Goal: Task Accomplishment & Management: Manage account settings

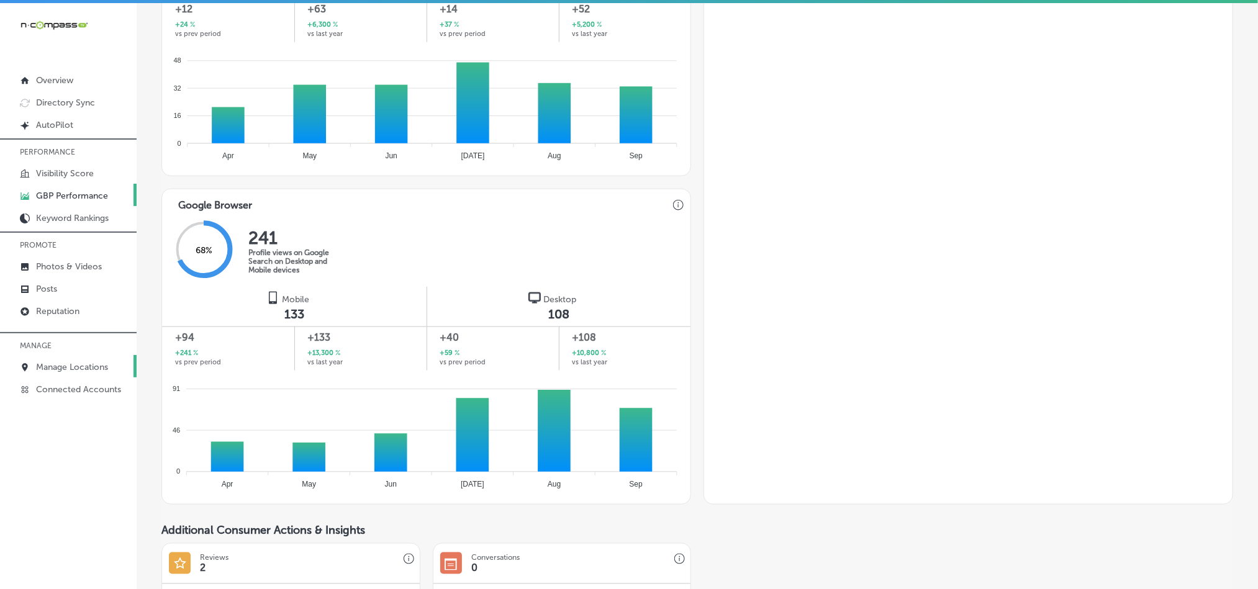
click at [55, 364] on p "Manage Locations" at bounding box center [72, 367] width 72 height 11
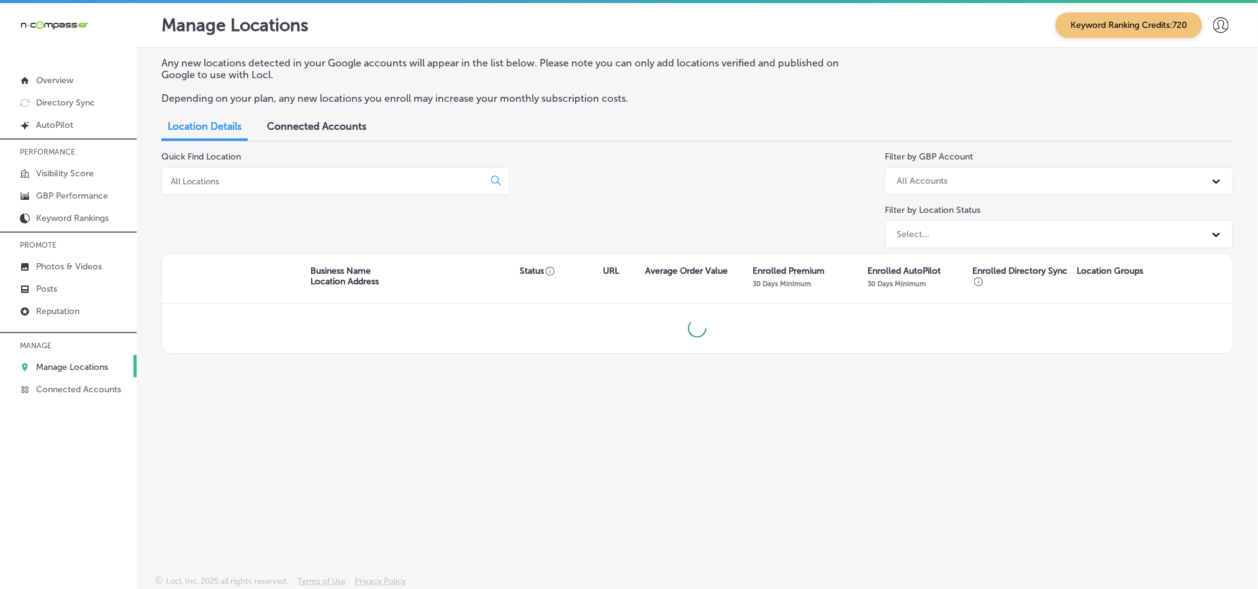
click at [300, 183] on input at bounding box center [326, 181] width 312 height 11
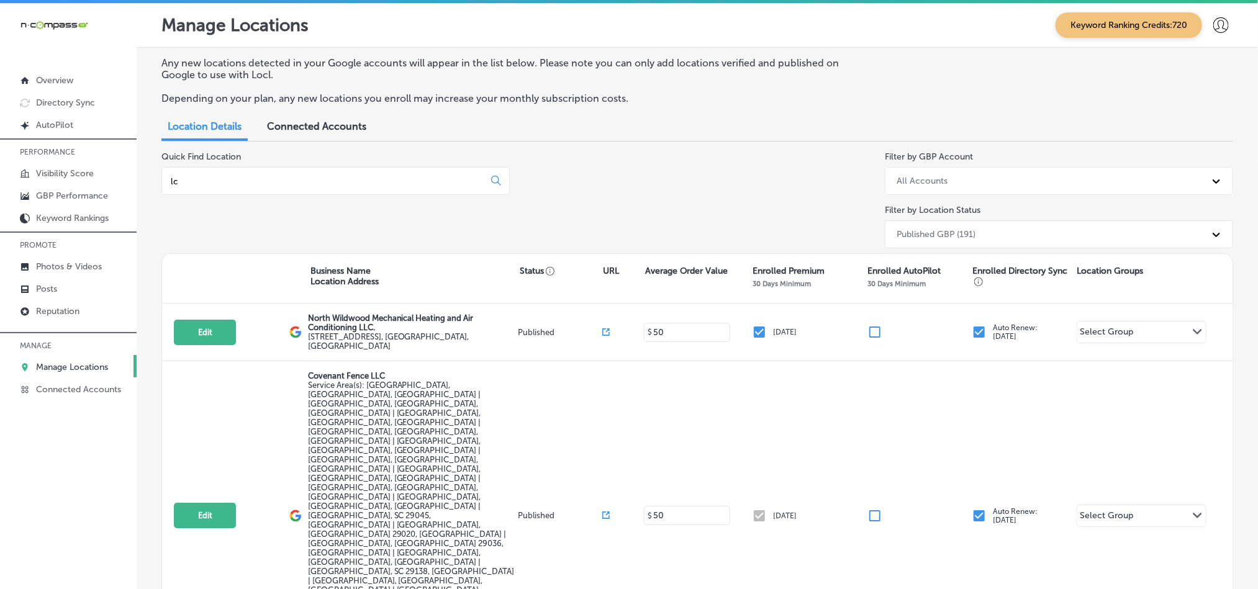
click at [265, 176] on input "lc" at bounding box center [326, 181] width 312 height 11
drag, startPoint x: 265, startPoint y: 176, endPoint x: 153, endPoint y: 188, distance: 111.8
click at [153, 188] on div "Any new locations detected in your Google accounts will appear in the list belo…" at bounding box center [697, 417] width 1121 height 738
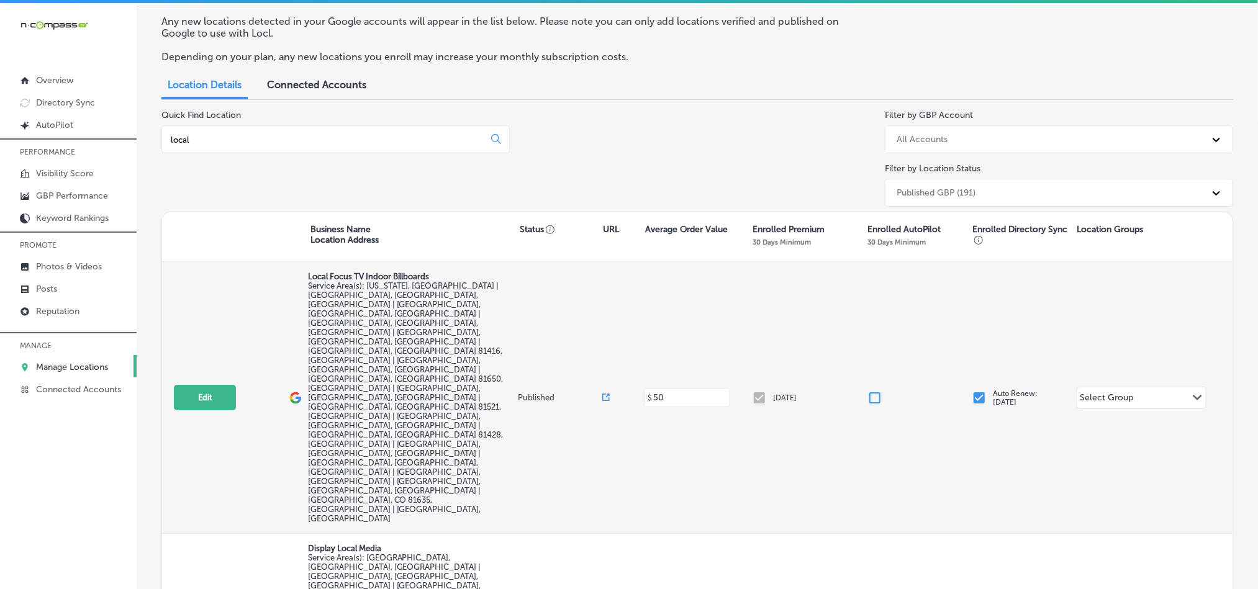
scroll to position [43, 0]
type input "local"
click at [206, 384] on button "Edit" at bounding box center [205, 396] width 62 height 25
select select "US"
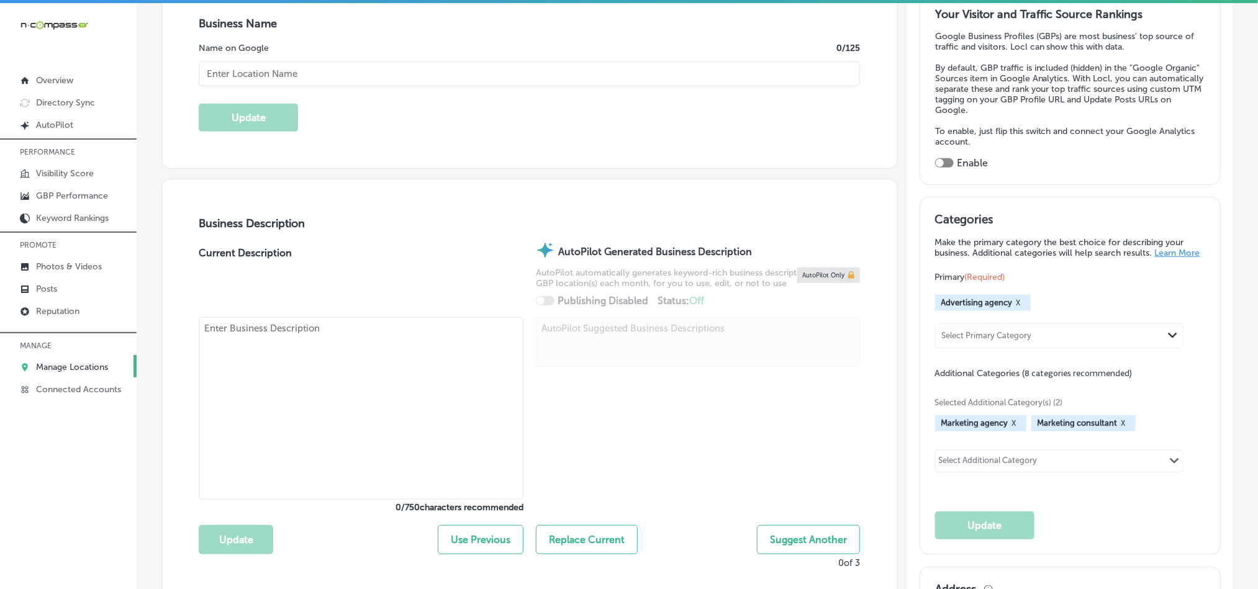
scroll to position [260, 0]
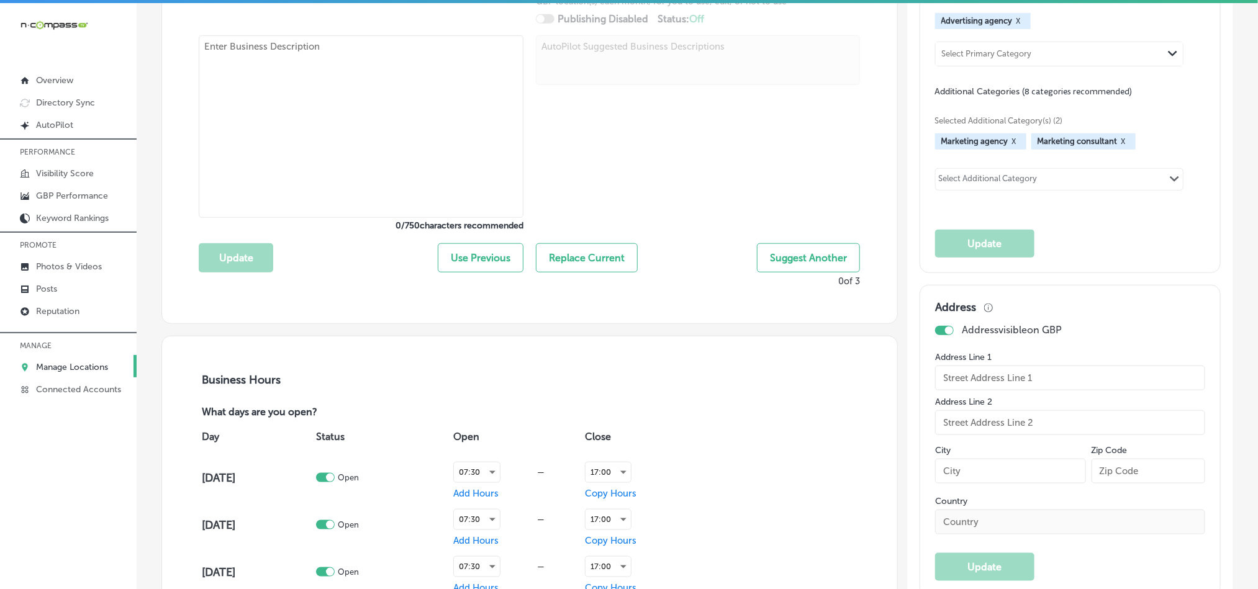
checkbox input "true"
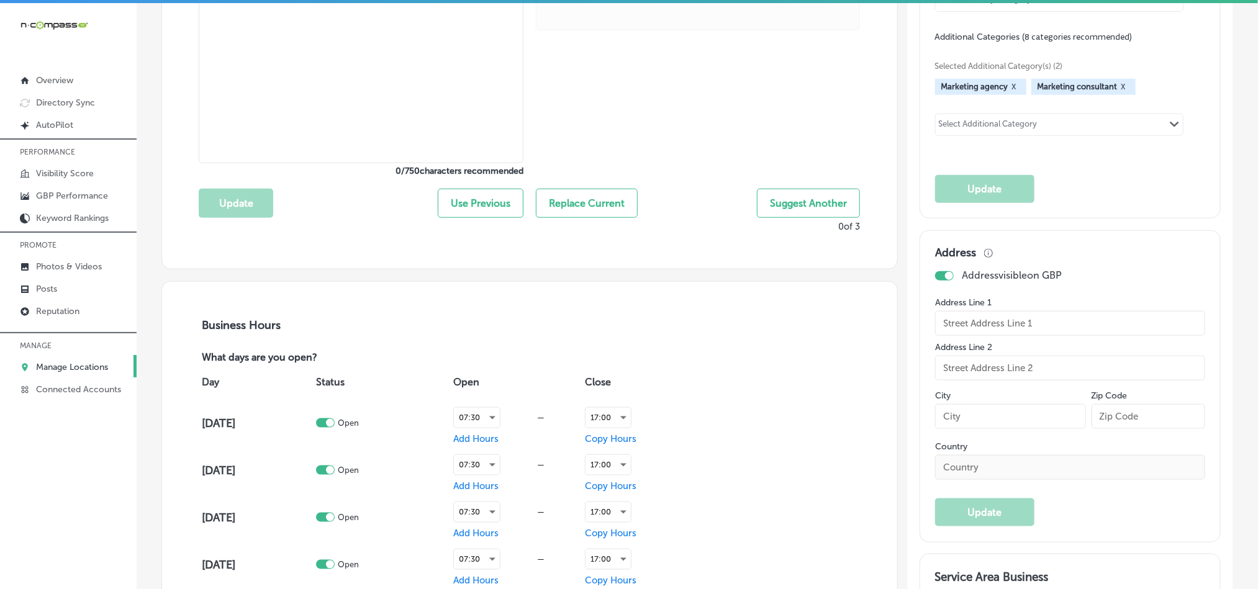
type input "Local Focus TV Indoor Billboards"
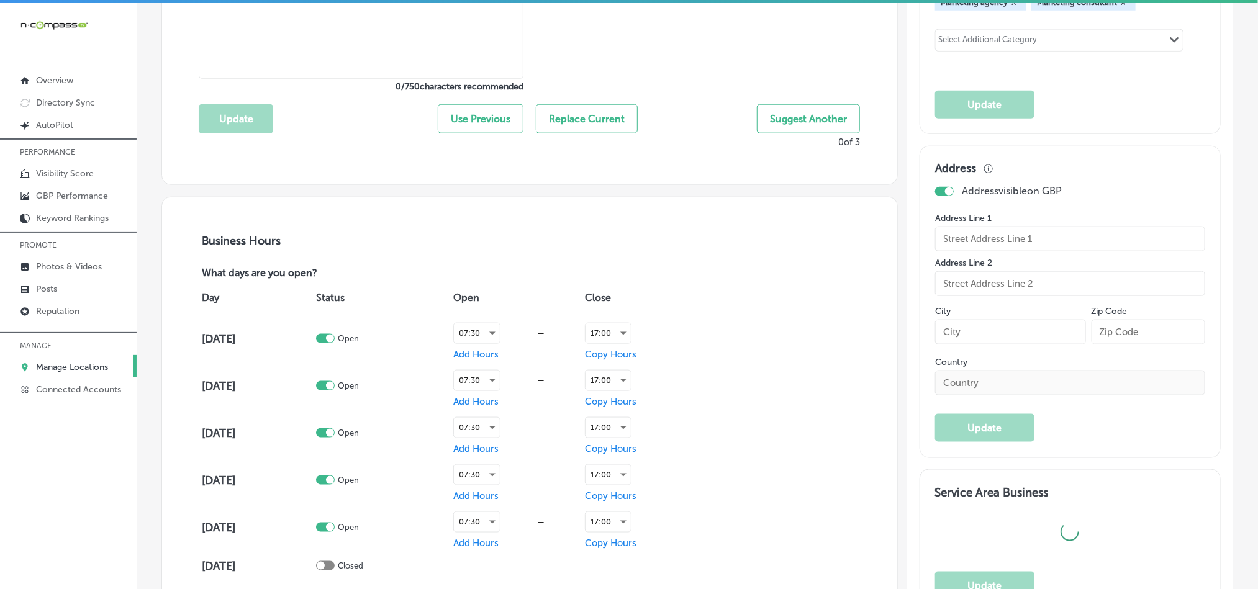
type input "[URL][DOMAIN_NAME]"
checkbox input "false"
type input "1565 SE Stonebridge Dr"
type input "Cedaredge"
type input "81413"
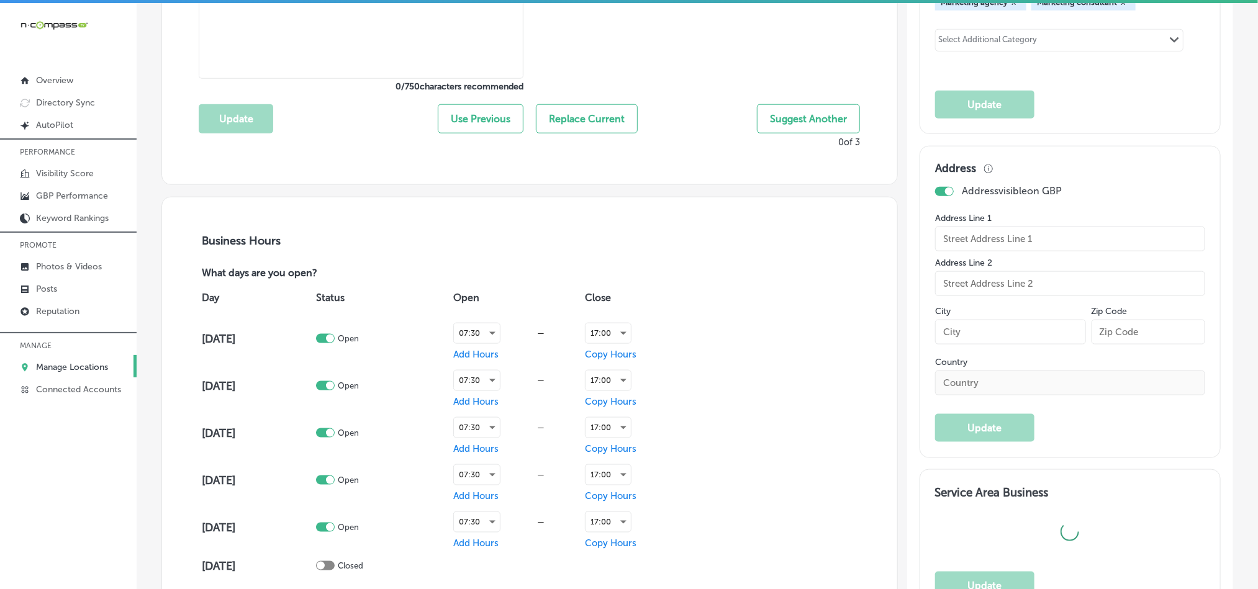
type input "US"
type textarea "Local Focus is an indoor digital billboard and digital marketing services compa…"
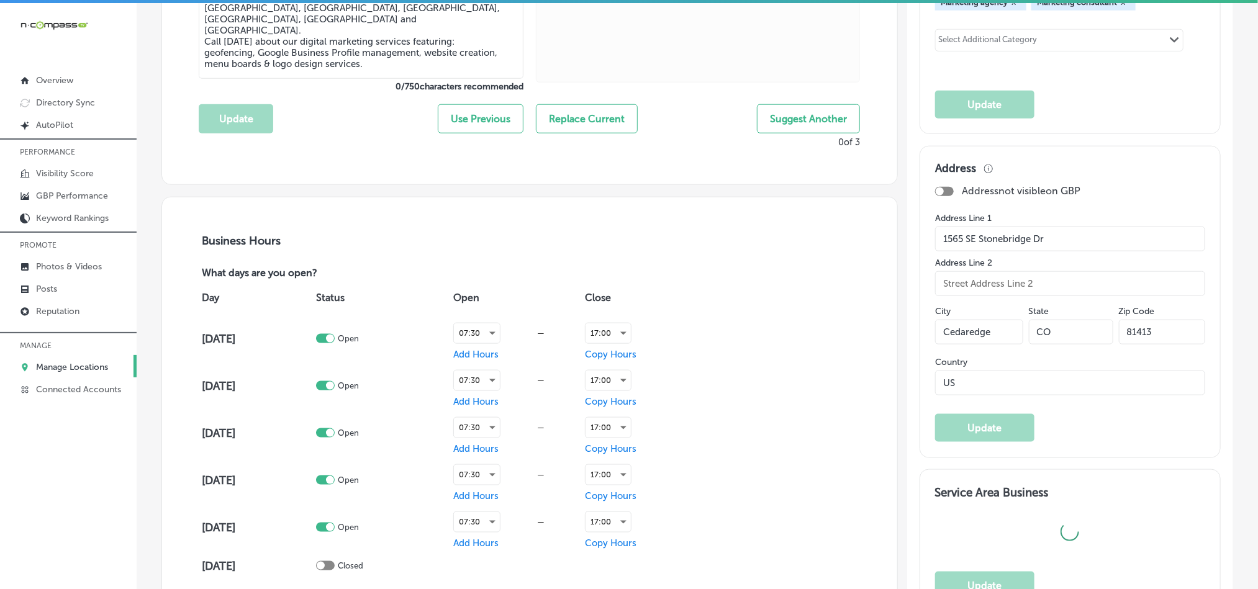
type input "[PHONE_NUMBER]"
select select "US"
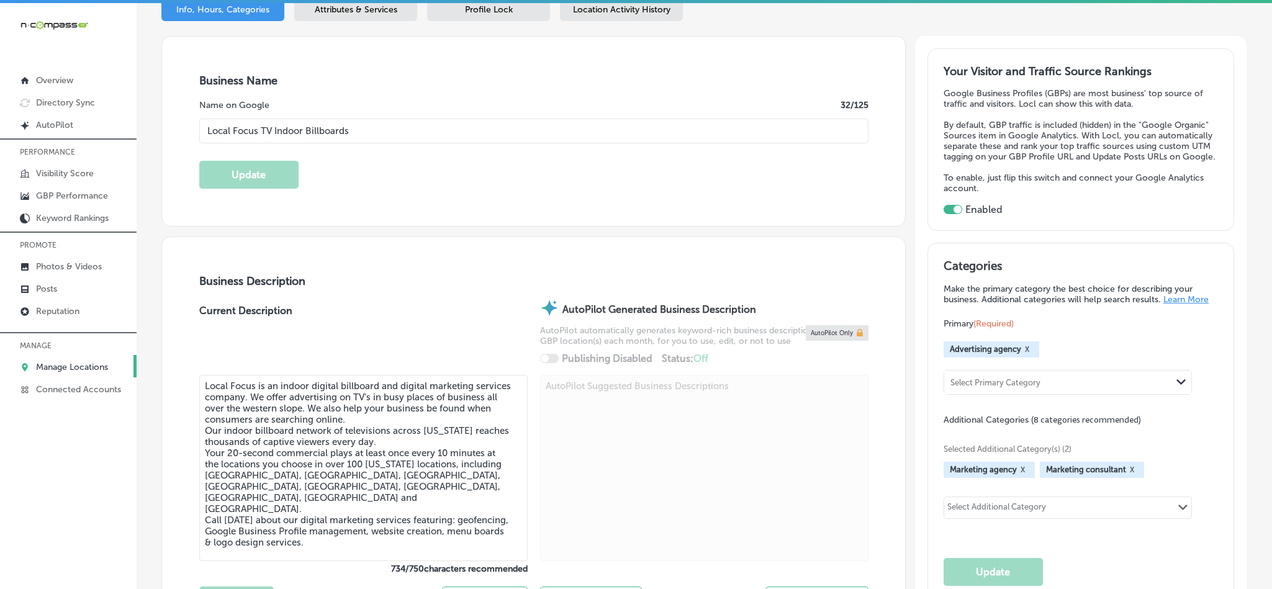
scroll to position [0, 0]
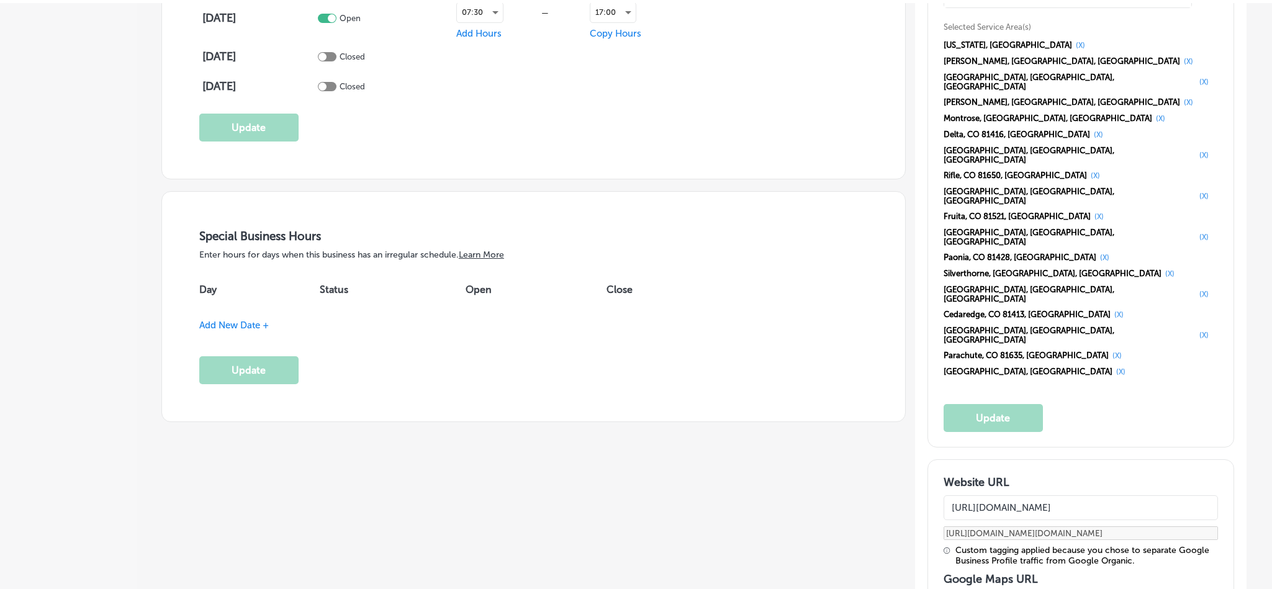
scroll to position [1676, 0]
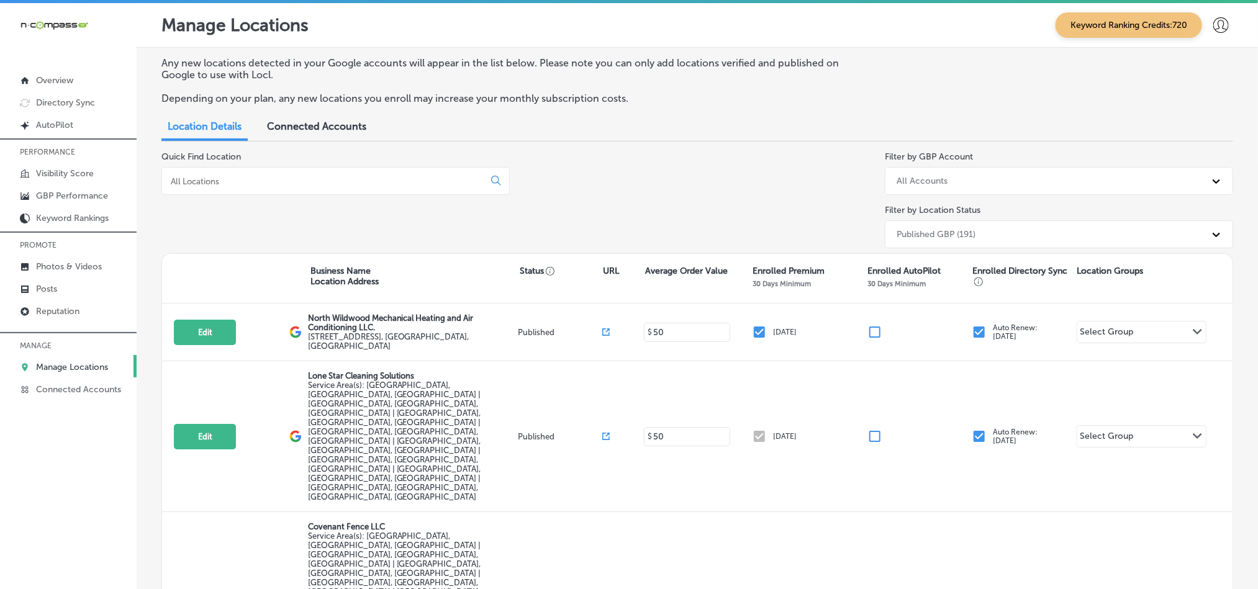
click at [332, 184] on input at bounding box center [326, 181] width 312 height 11
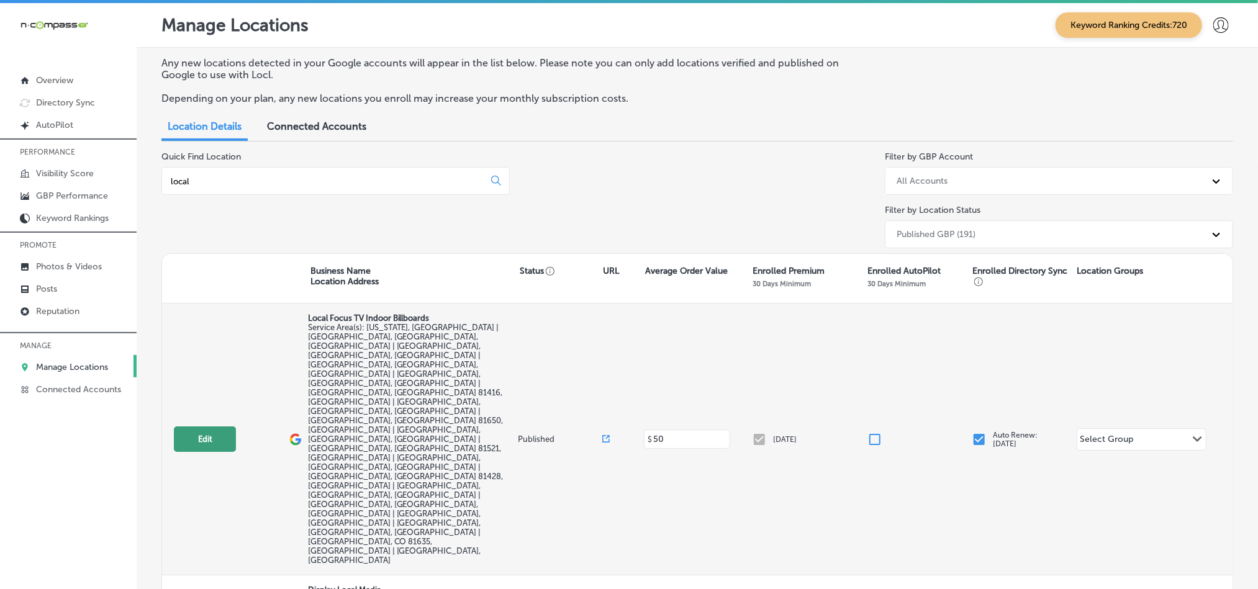
type input "local"
click at [204, 427] on button "Edit" at bounding box center [205, 439] width 62 height 25
select select "US"
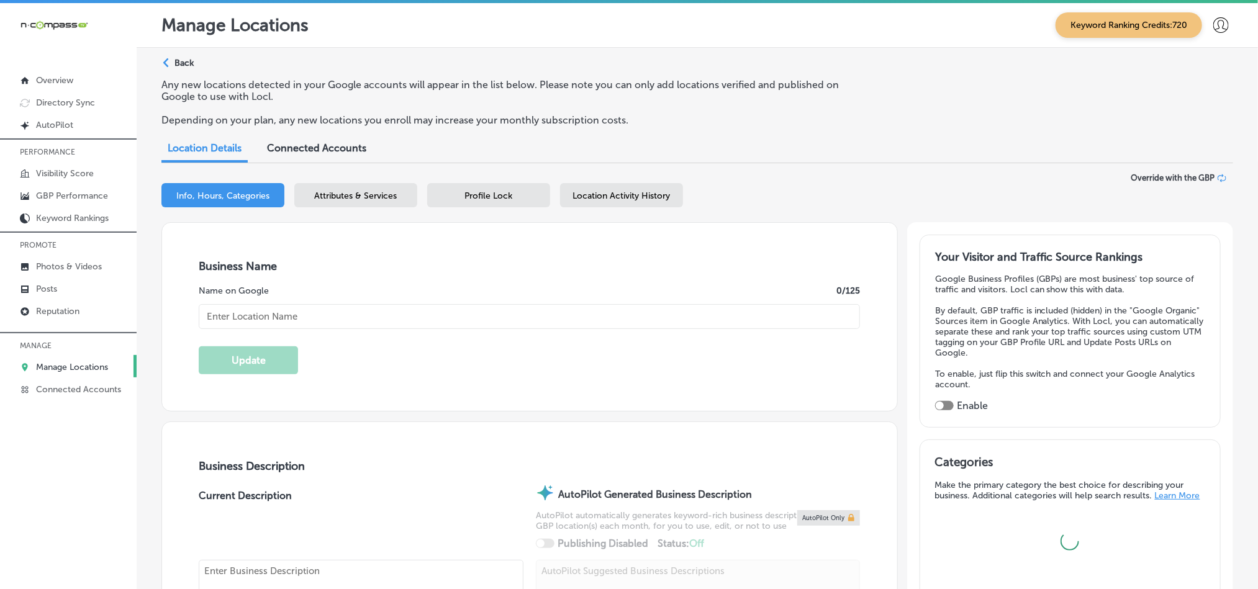
type textarea "Local Focus is an indoor digital billboard and digital marketing services compa…"
checkbox input "false"
type input "1565 SE Stonebridge Dr"
type input "Cedaredge"
type input "81413"
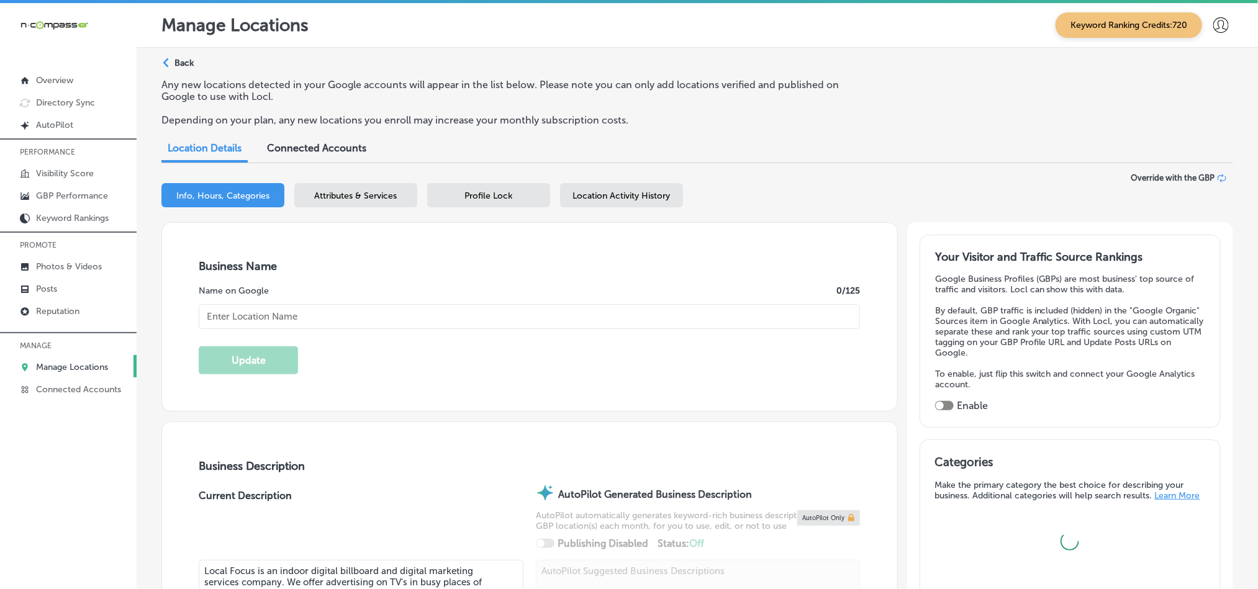
type input "US"
type input "[URL][DOMAIN_NAME]"
click at [355, 203] on div "Attributes & Services" at bounding box center [355, 195] width 123 height 24
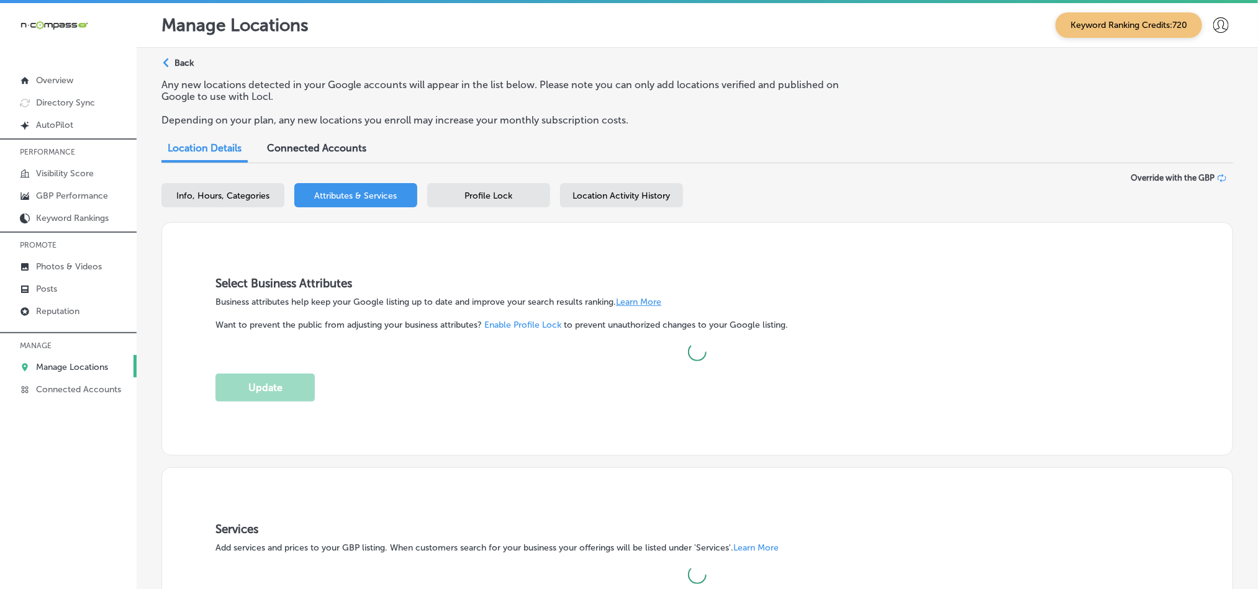
click at [250, 204] on div "Info, Hours, Categories" at bounding box center [222, 195] width 123 height 24
select select "US"
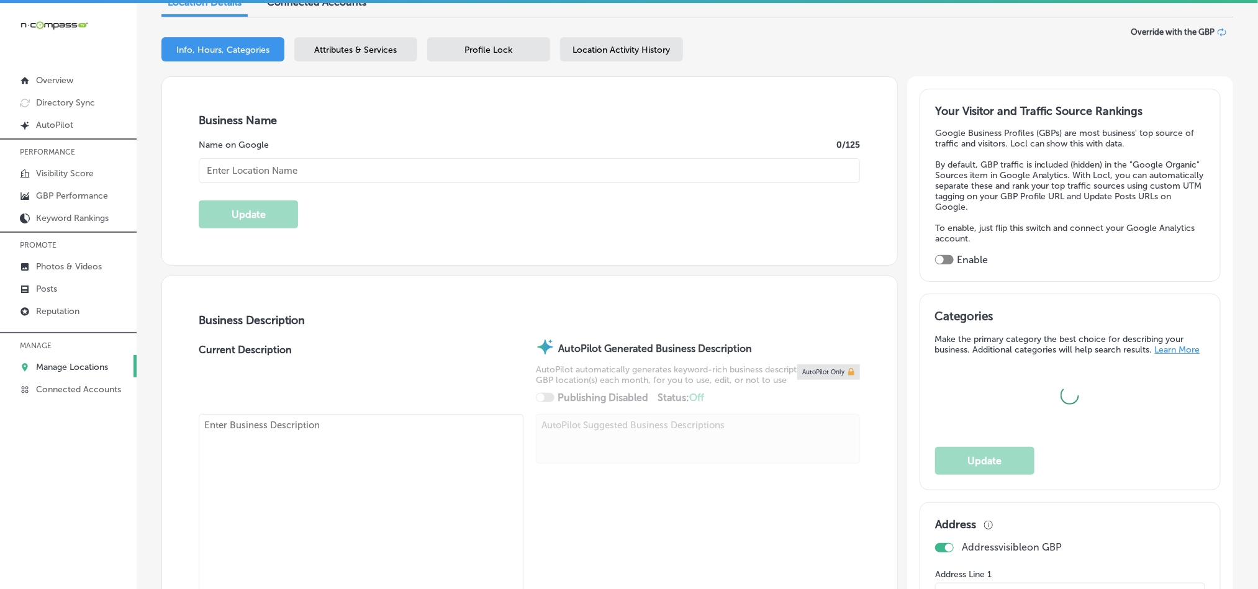
scroll to position [155, 0]
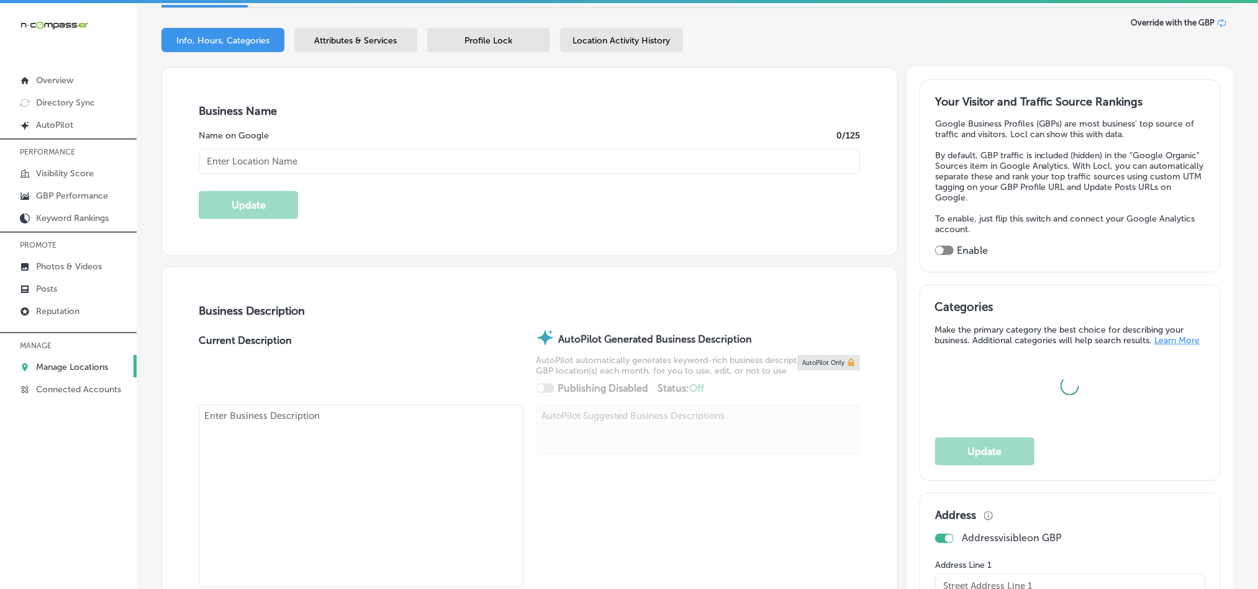
type input "Local Focus TV Indoor Billboards"
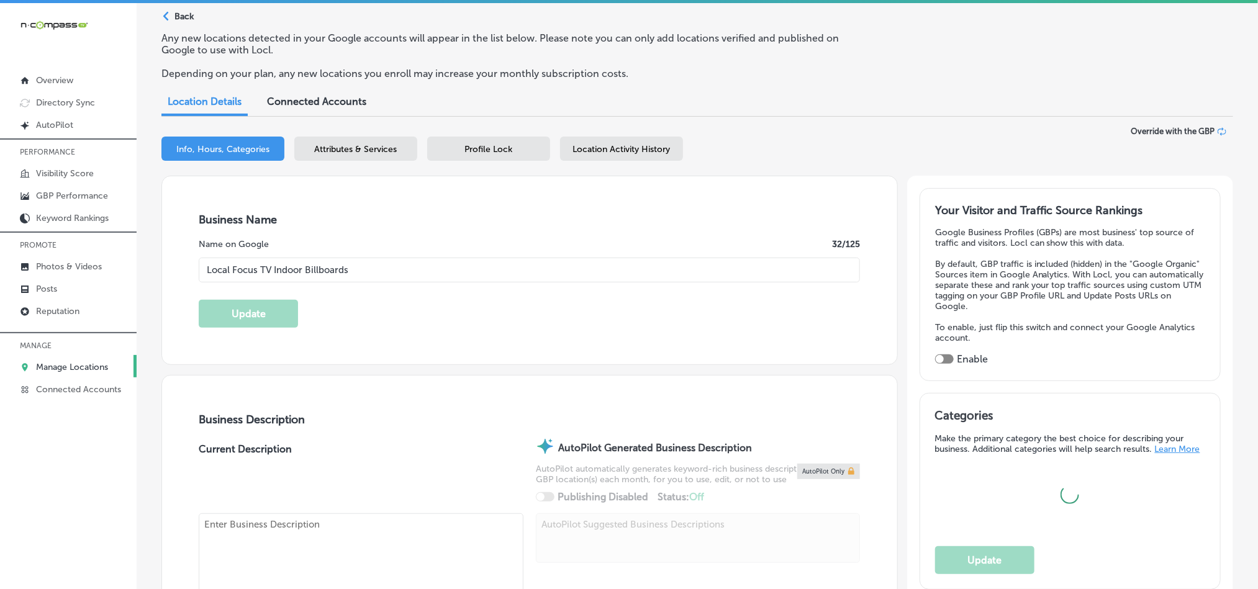
scroll to position [0, 0]
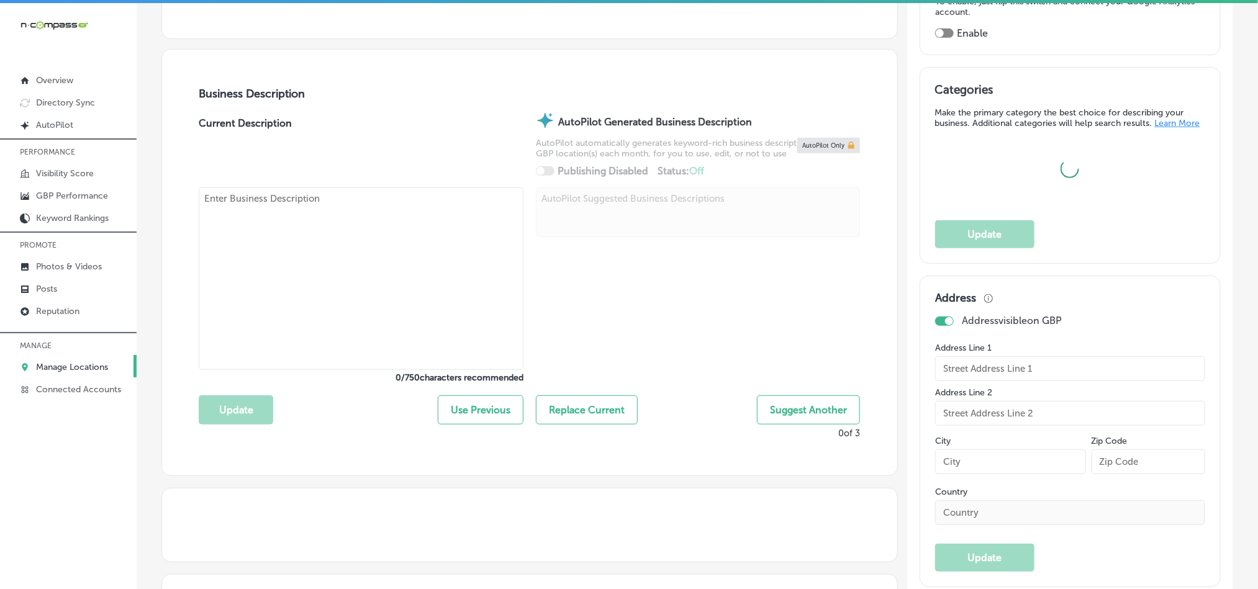
checkbox input "false"
type input "1565 SE Stonebridge Dr"
type input "Cedaredge"
type input "81413"
type input "US"
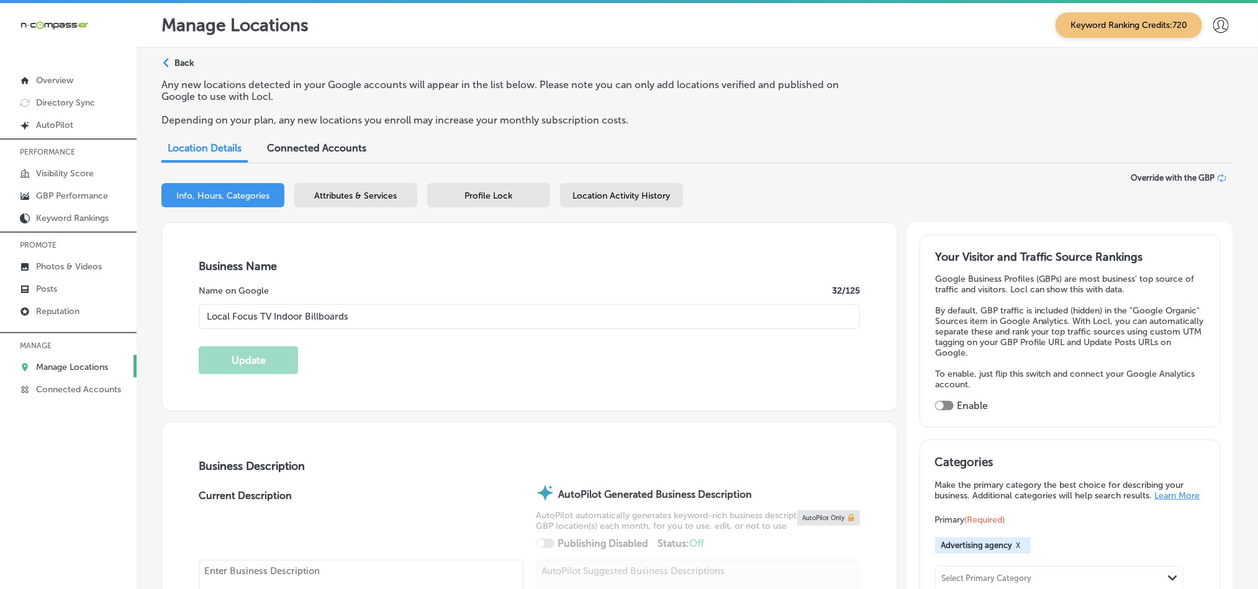
type input "[URL][DOMAIN_NAME]"
checkbox input "true"
type textarea "Local Focus is an indoor digital billboard and digital marketing services compa…"
type input "[PHONE_NUMBER]"
select select "US"
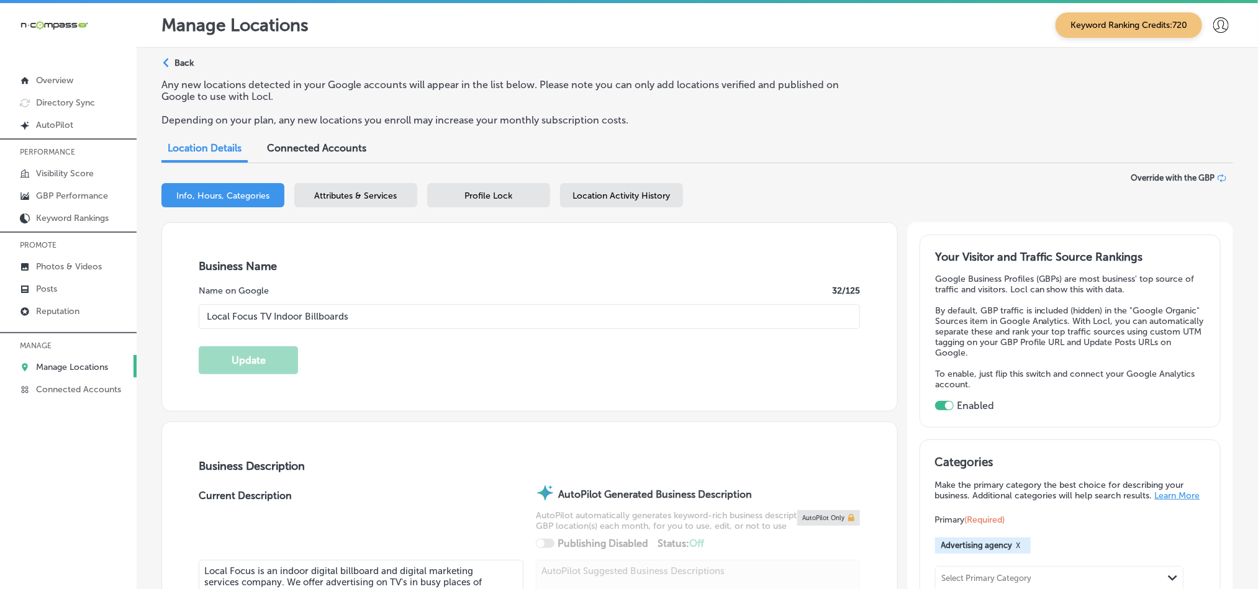
click at [408, 257] on div "Business Name Name on Google 32 /125 Local Focus TV Indoor Billboards Update" at bounding box center [529, 317] width 735 height 188
click at [358, 200] on span "Attributes & Services" at bounding box center [356, 196] width 83 height 11
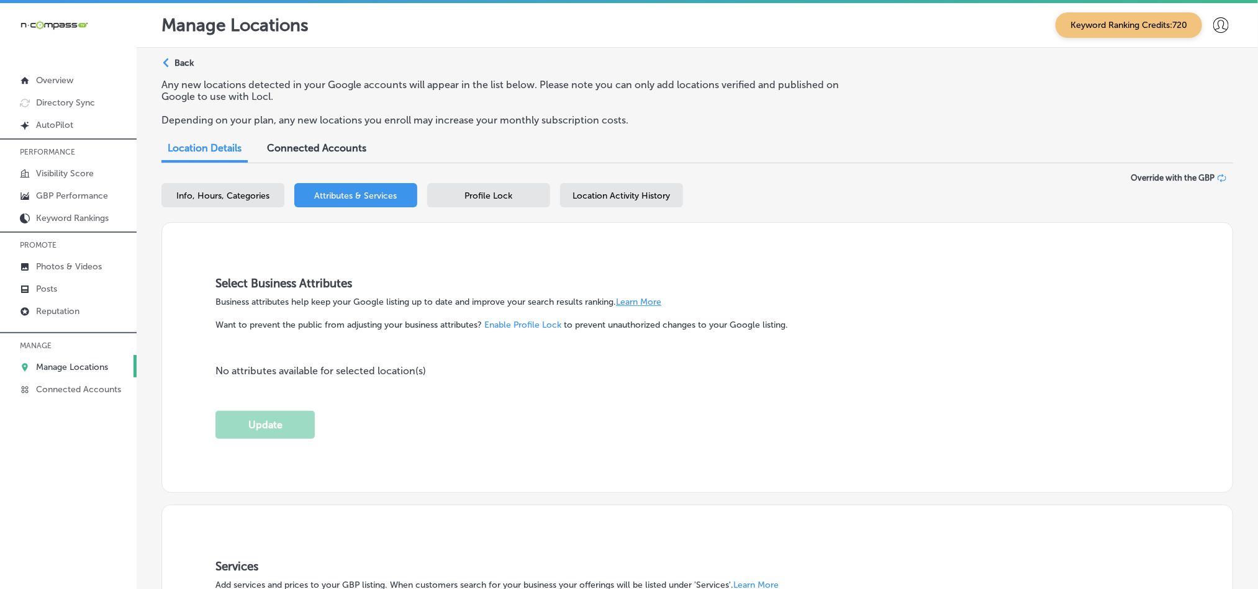
click at [479, 206] on div "Profile Lock" at bounding box center [488, 195] width 123 height 24
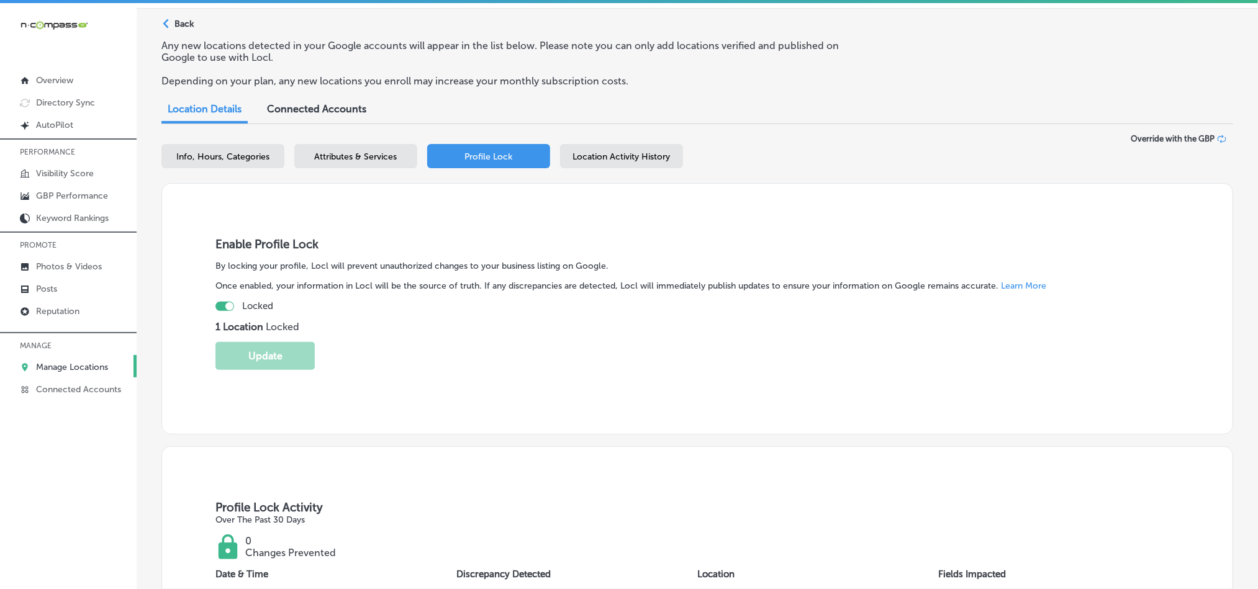
scroll to position [30, 0]
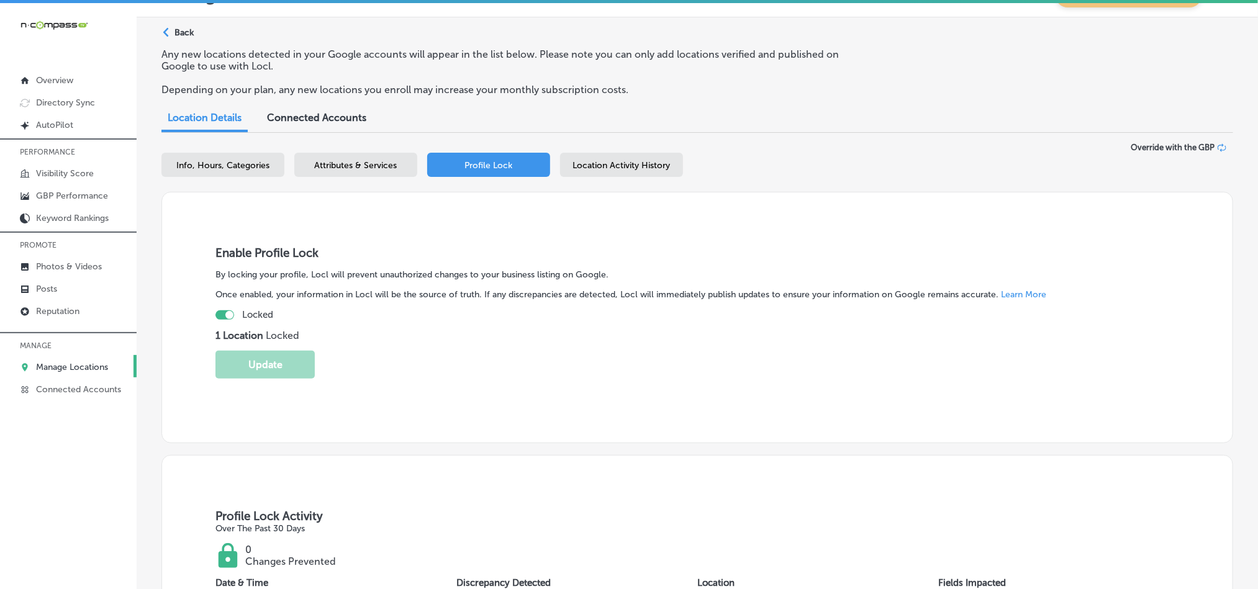
click at [219, 314] on div at bounding box center [224, 314] width 19 height 9
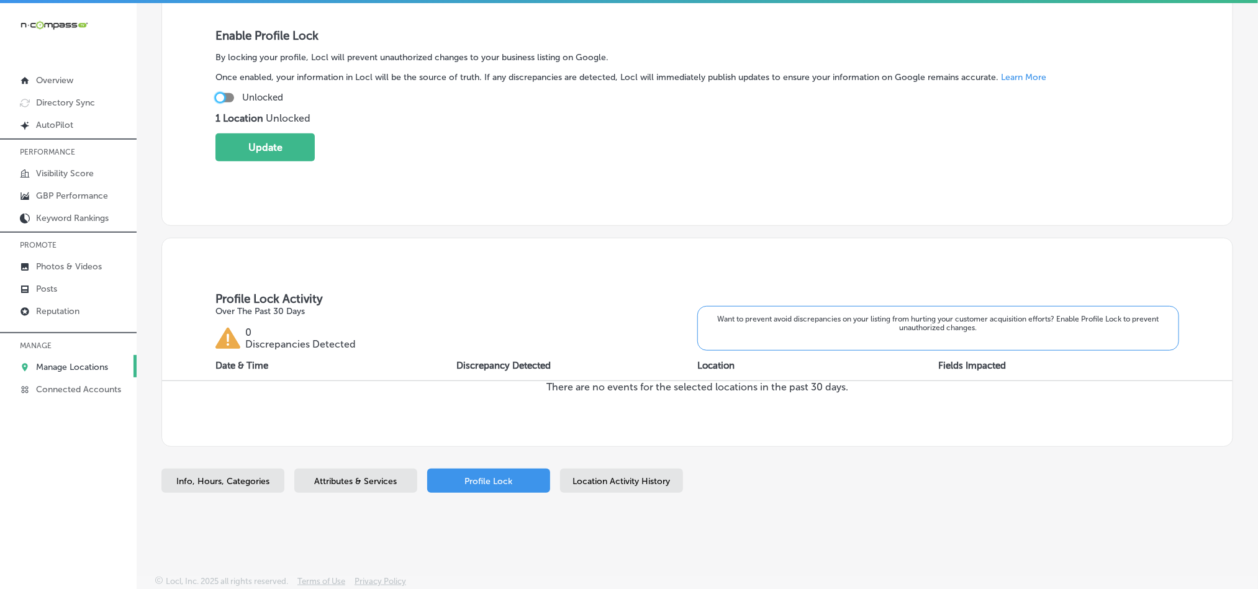
scroll to position [248, 0]
click at [229, 97] on div at bounding box center [224, 97] width 19 height 9
checkbox input "true"
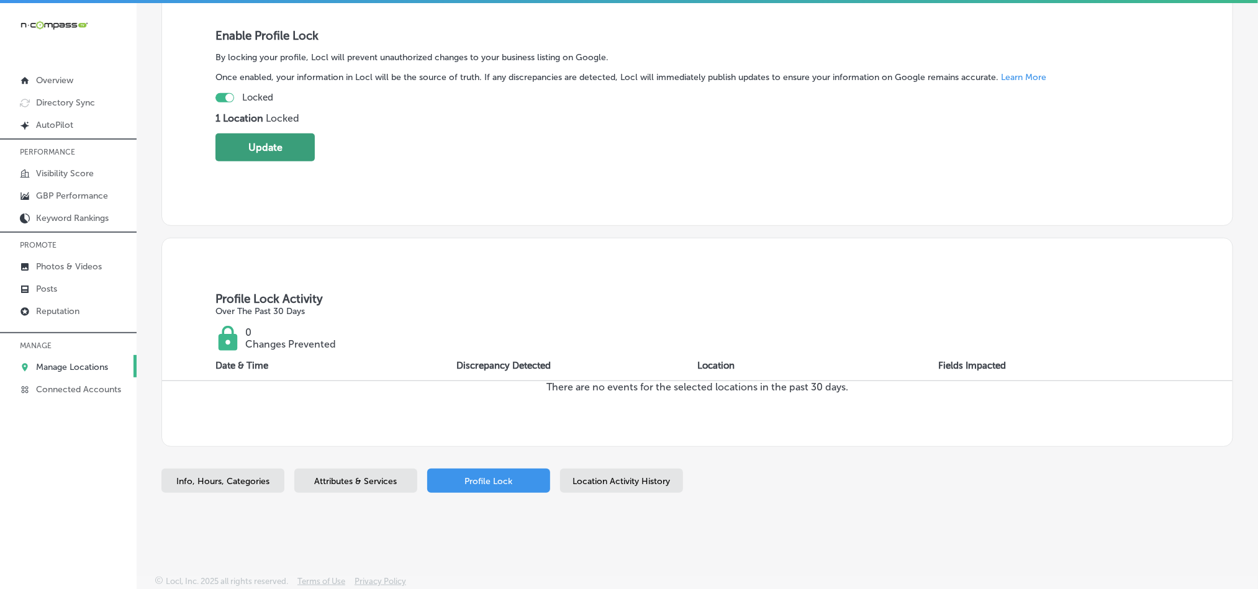
click at [263, 149] on button "Update" at bounding box center [264, 147] width 99 height 28
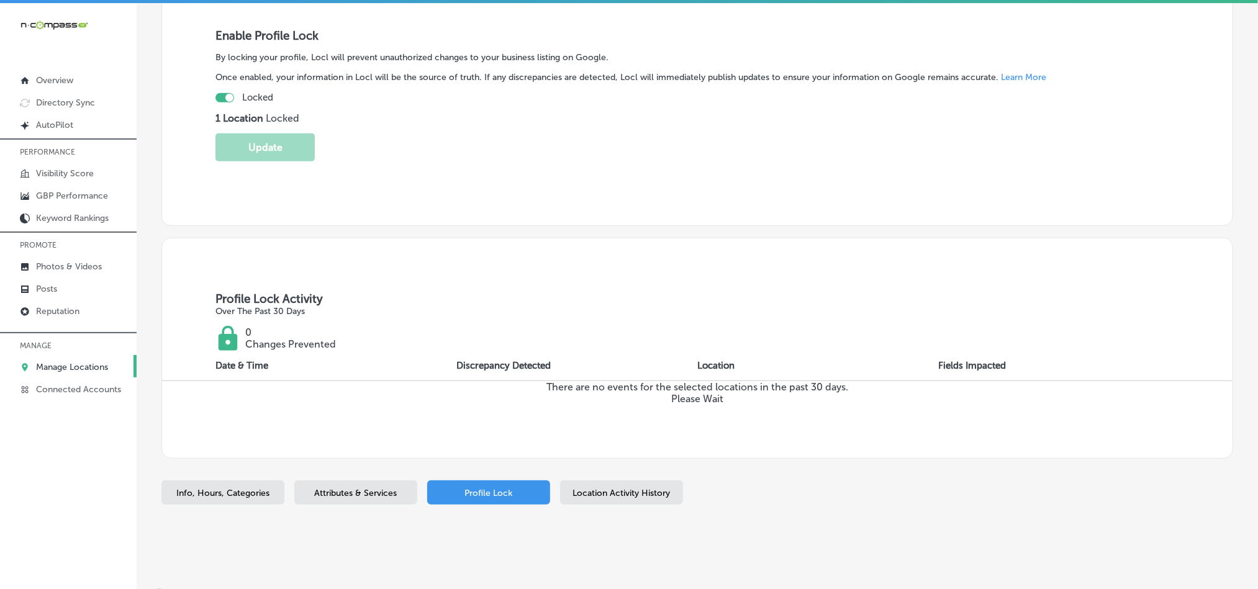
scroll to position [248, 0]
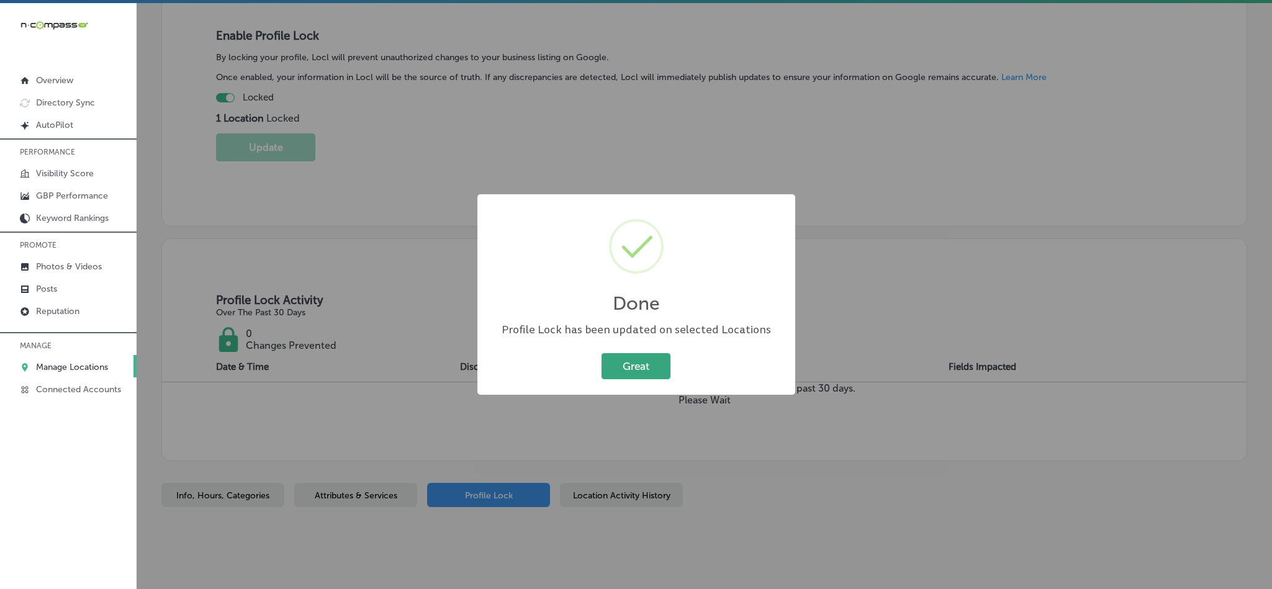
click at [640, 365] on button "Great" at bounding box center [636, 365] width 69 height 25
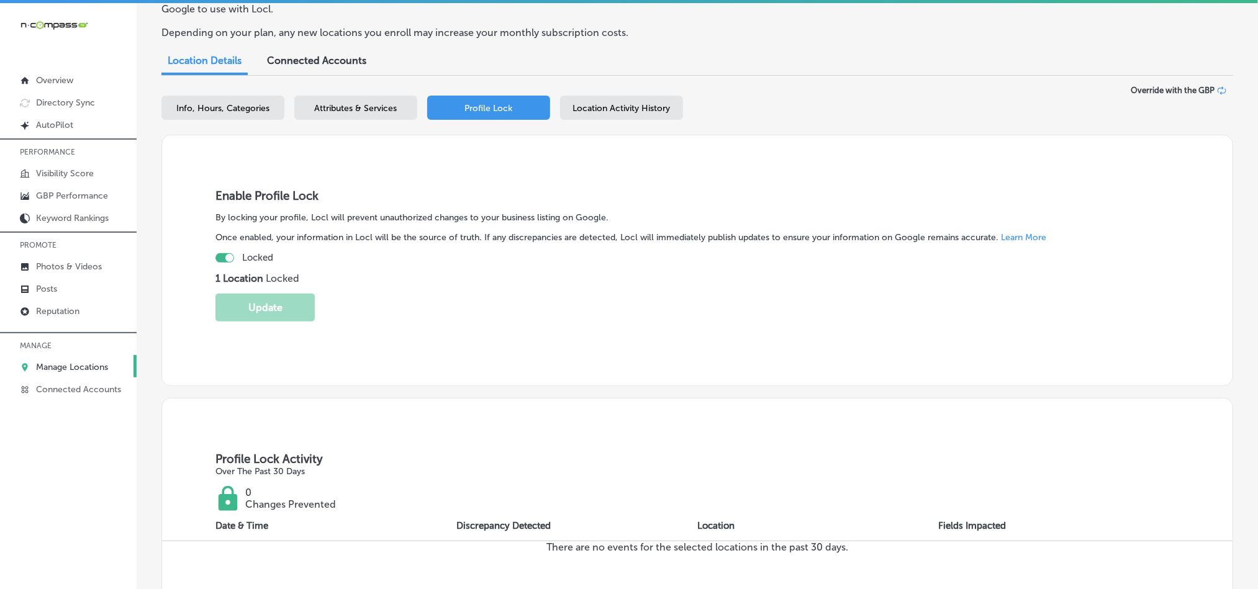
scroll to position [0, 0]
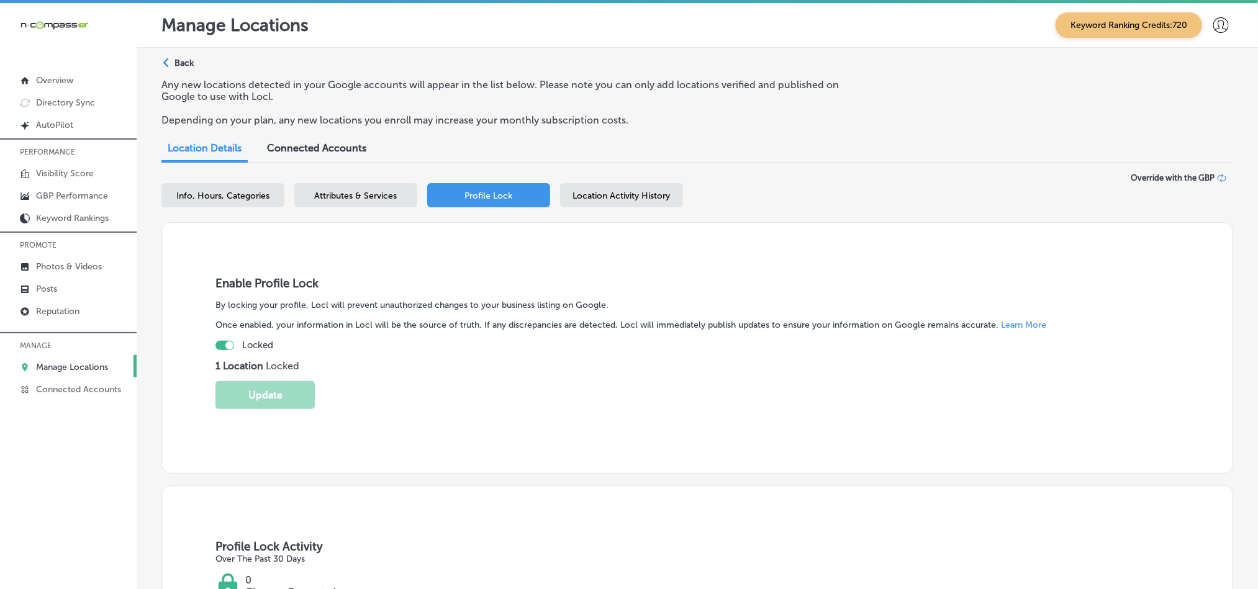
click at [222, 194] on span "Info, Hours, Categories" at bounding box center [222, 196] width 93 height 11
select select "US"
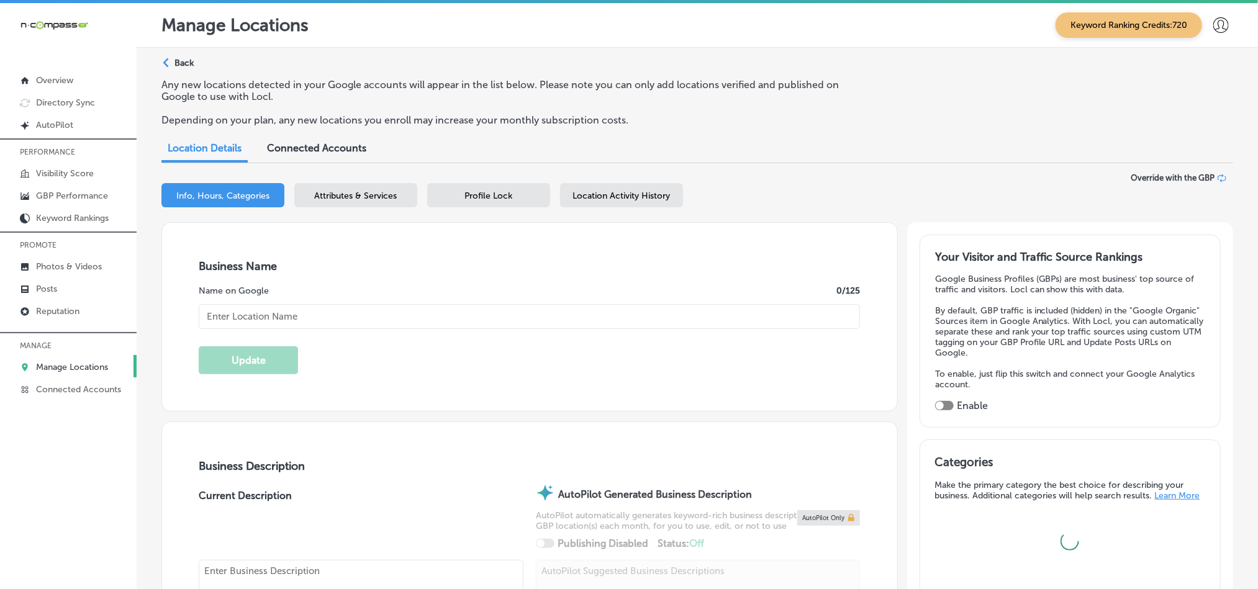
type input "Local Focus TV Indoor Billboards"
click at [71, 194] on p "GBP Performance" at bounding box center [72, 196] width 72 height 11
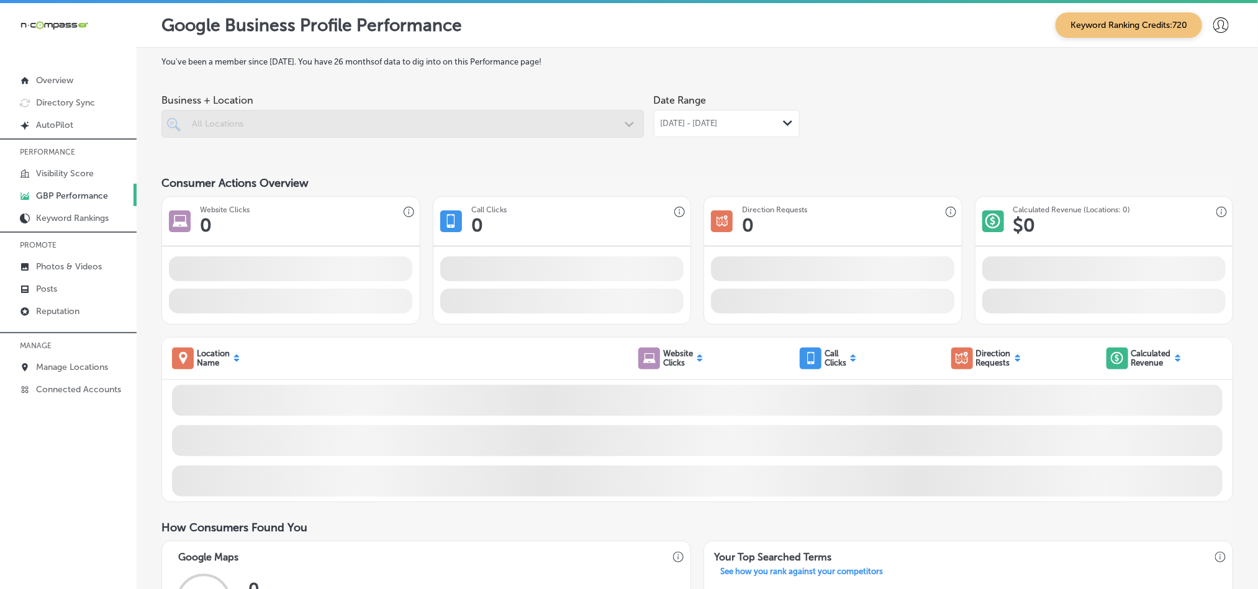
click at [783, 125] on icon "Path Created with Sketch." at bounding box center [787, 123] width 9 height 6
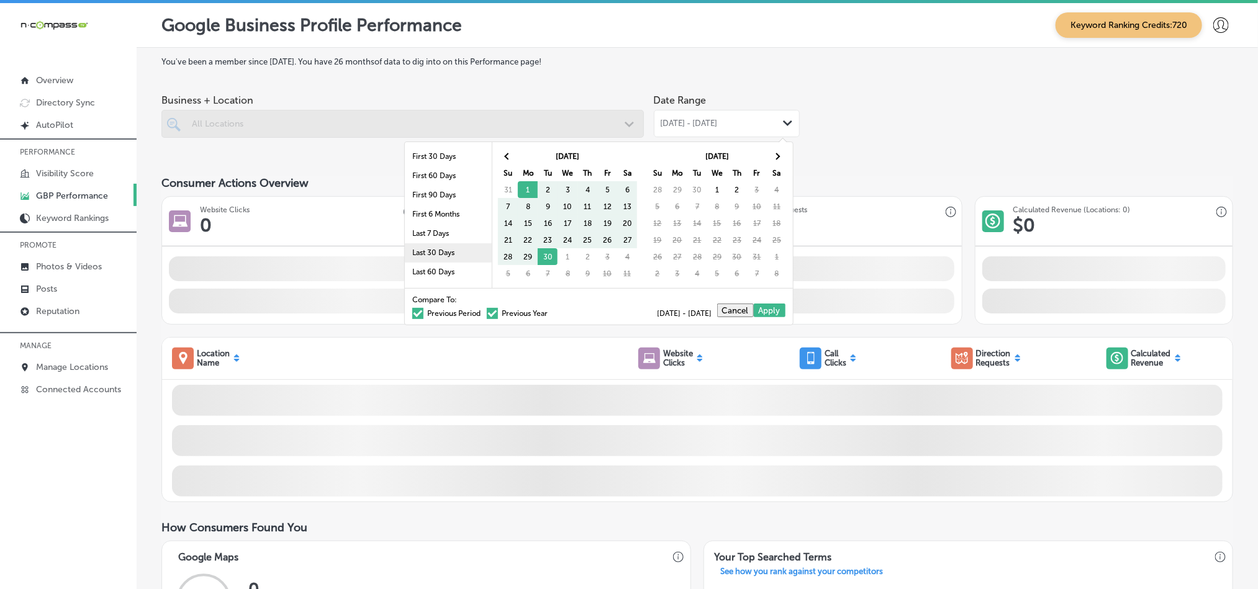
click at [410, 257] on li "Last 30 Days" at bounding box center [448, 252] width 87 height 19
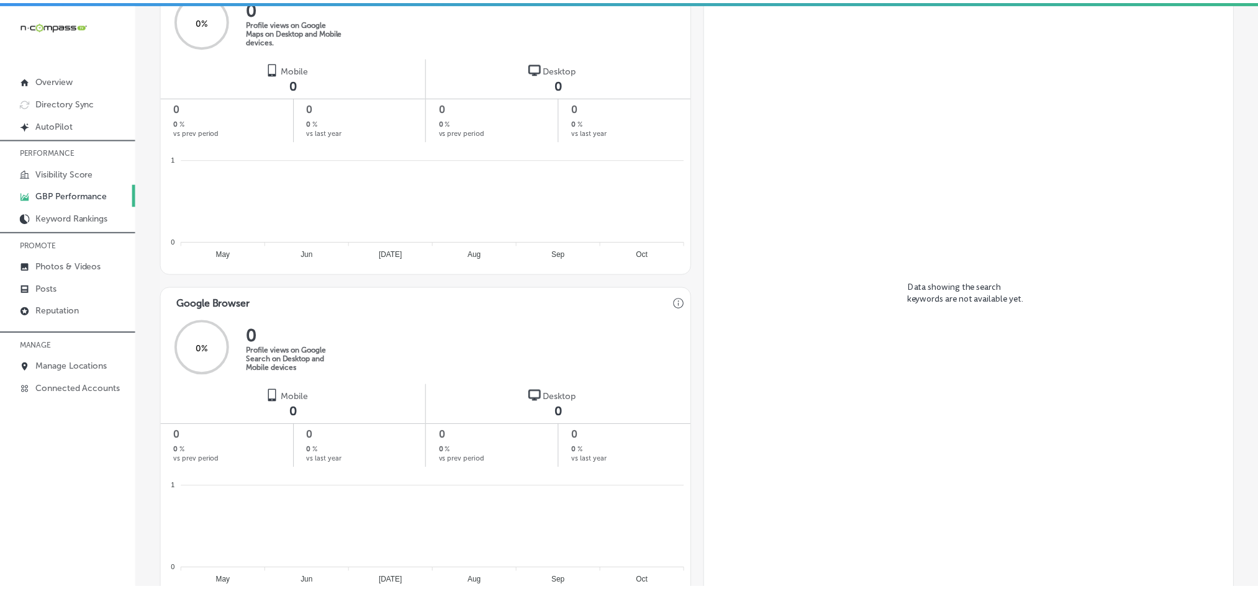
scroll to position [764, 0]
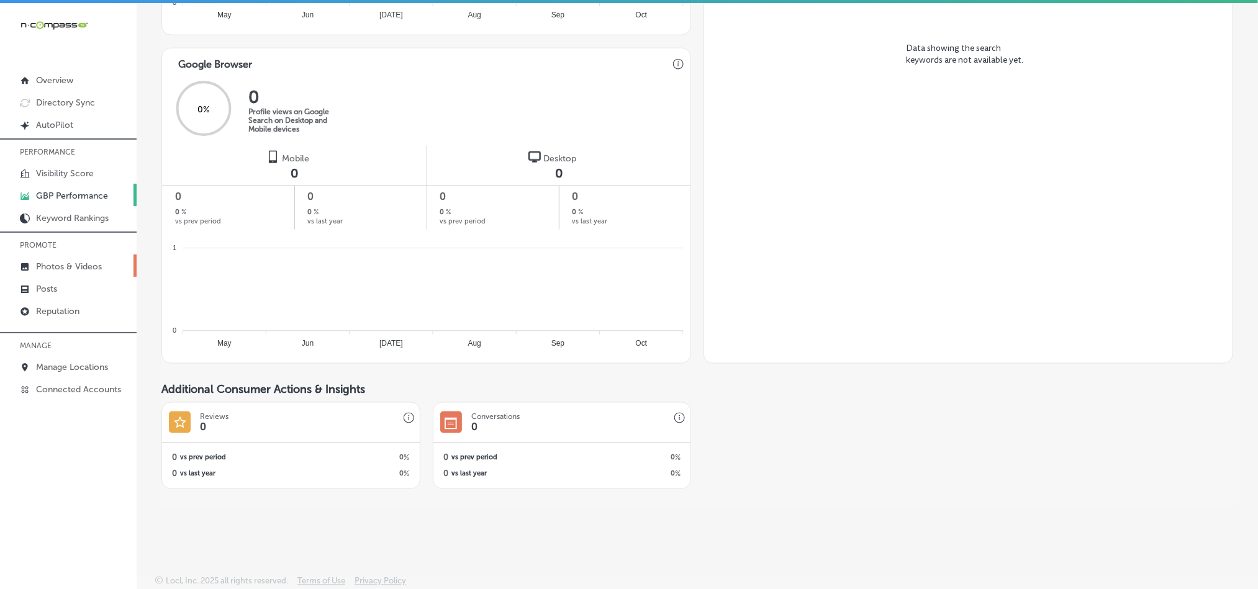
click at [66, 266] on p "Photos & Videos" at bounding box center [69, 266] width 66 height 11
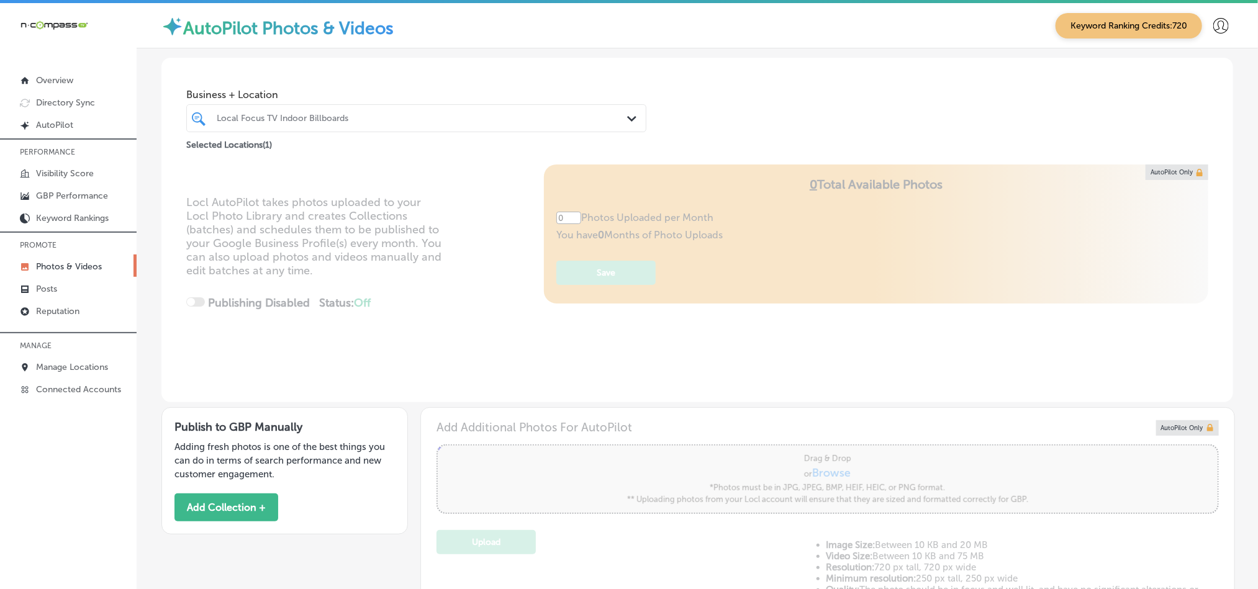
type input "5"
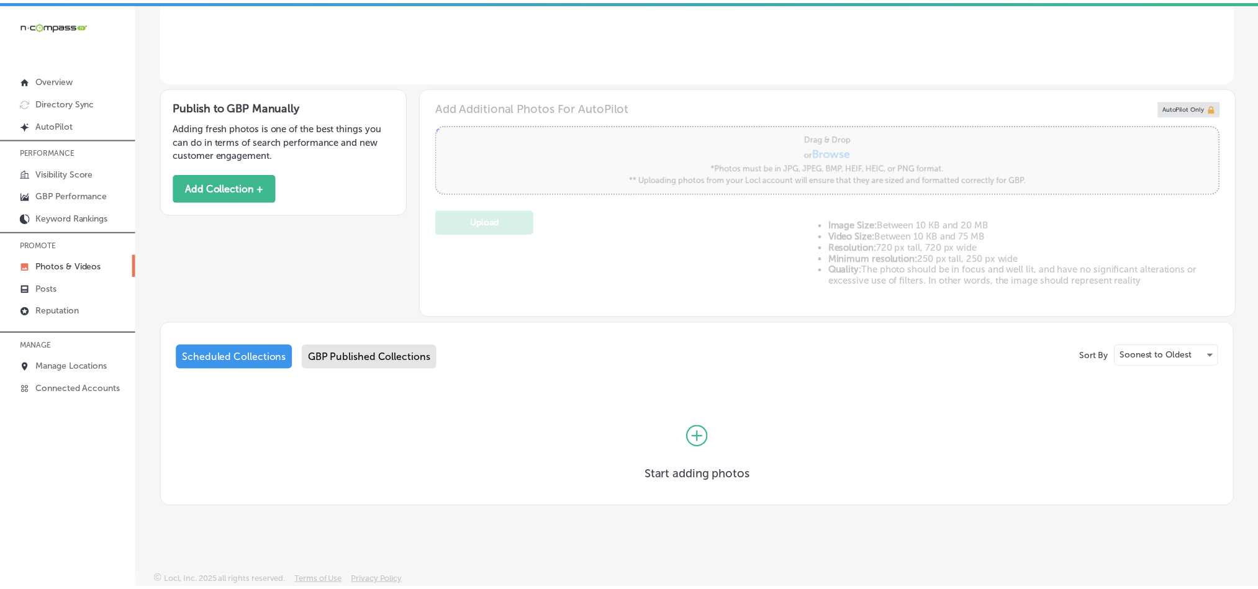
scroll to position [320, 0]
click at [38, 292] on p "Posts" at bounding box center [46, 289] width 21 height 11
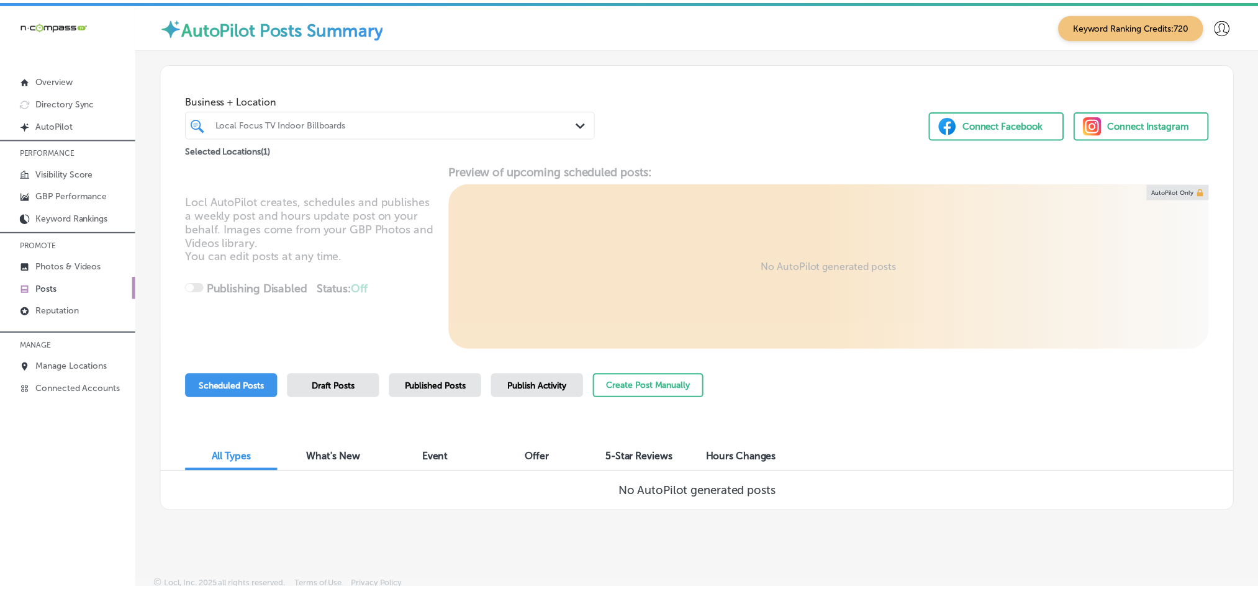
scroll to position [6, 0]
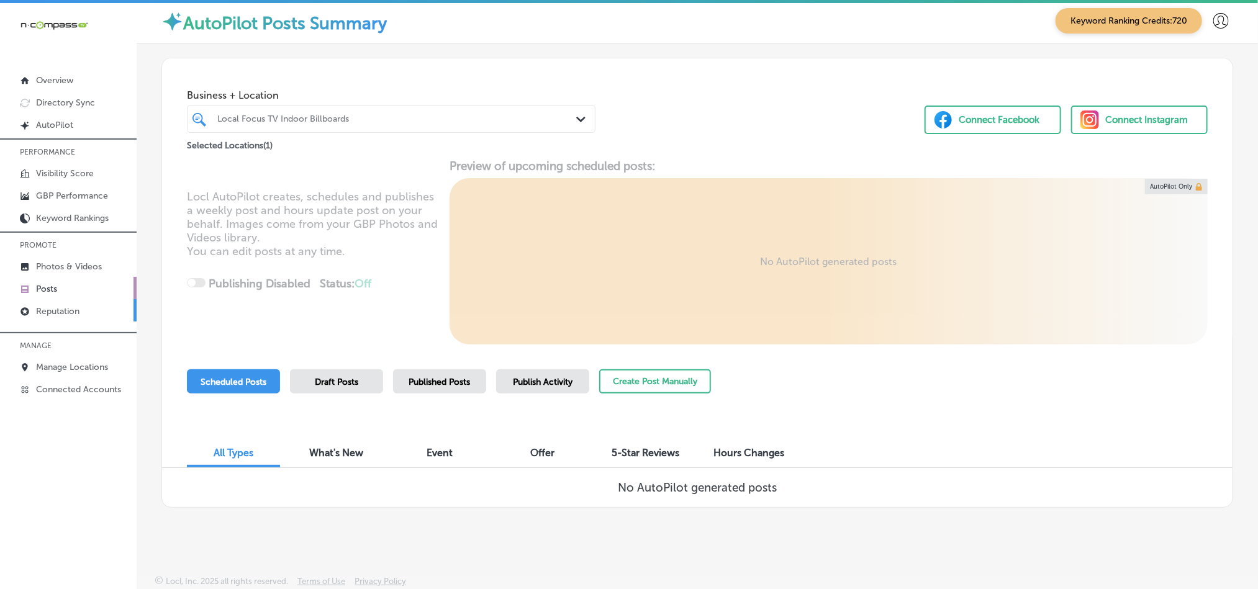
click at [61, 308] on p "Reputation" at bounding box center [57, 311] width 43 height 11
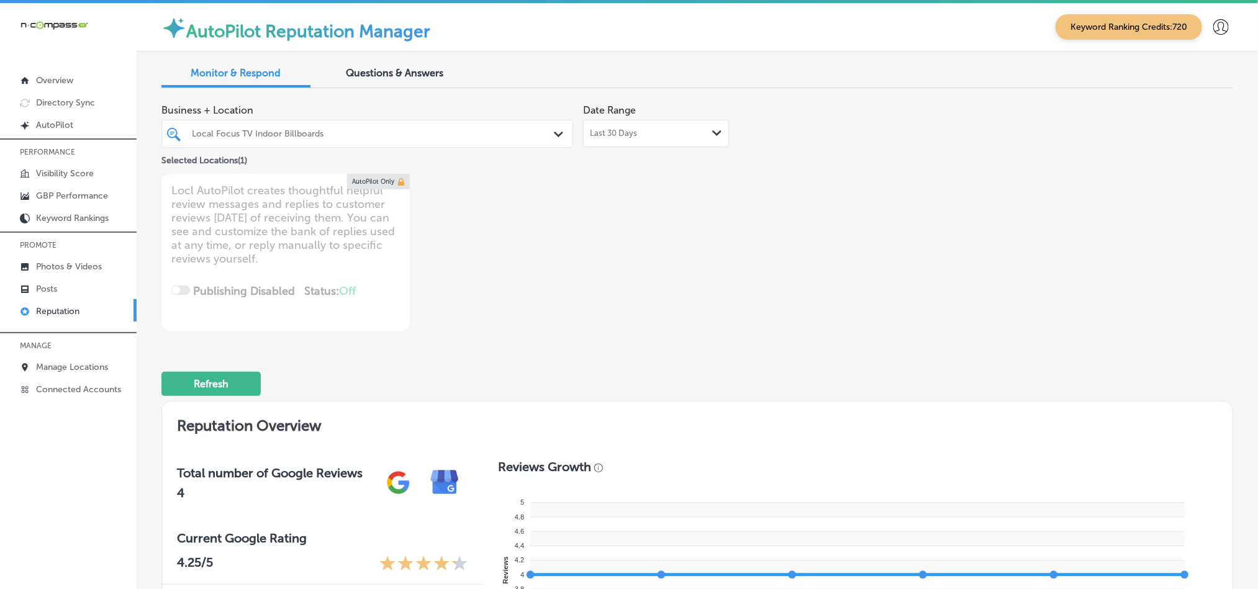
type textarea "x"
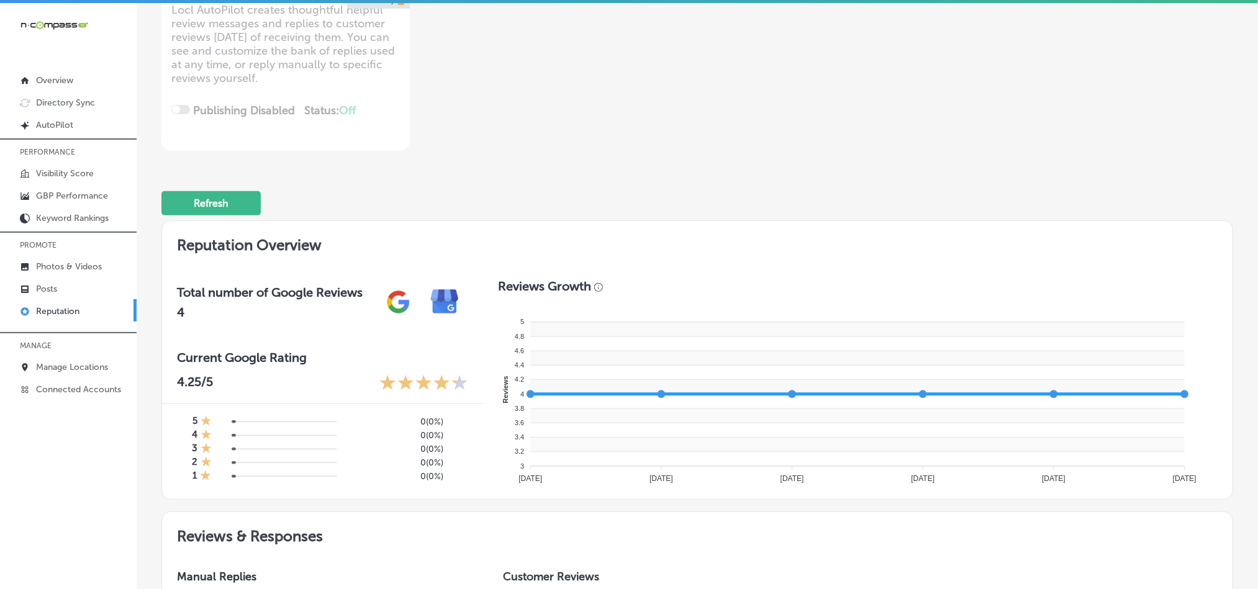
scroll to position [174, 0]
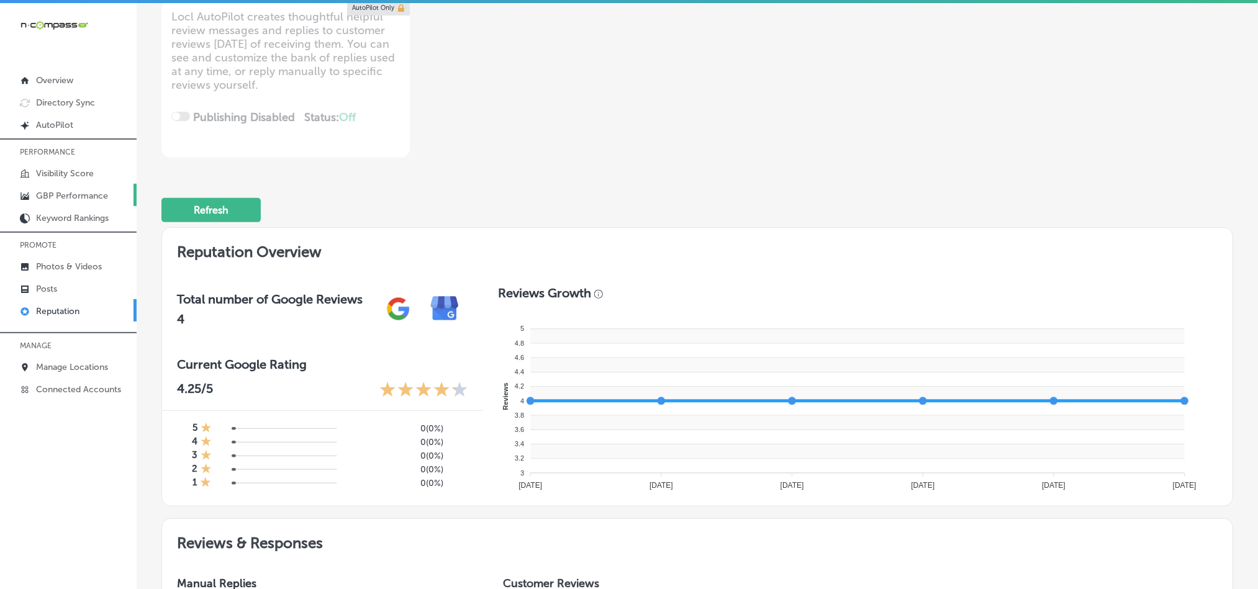
click at [69, 188] on link "GBP Performance" at bounding box center [68, 195] width 137 height 22
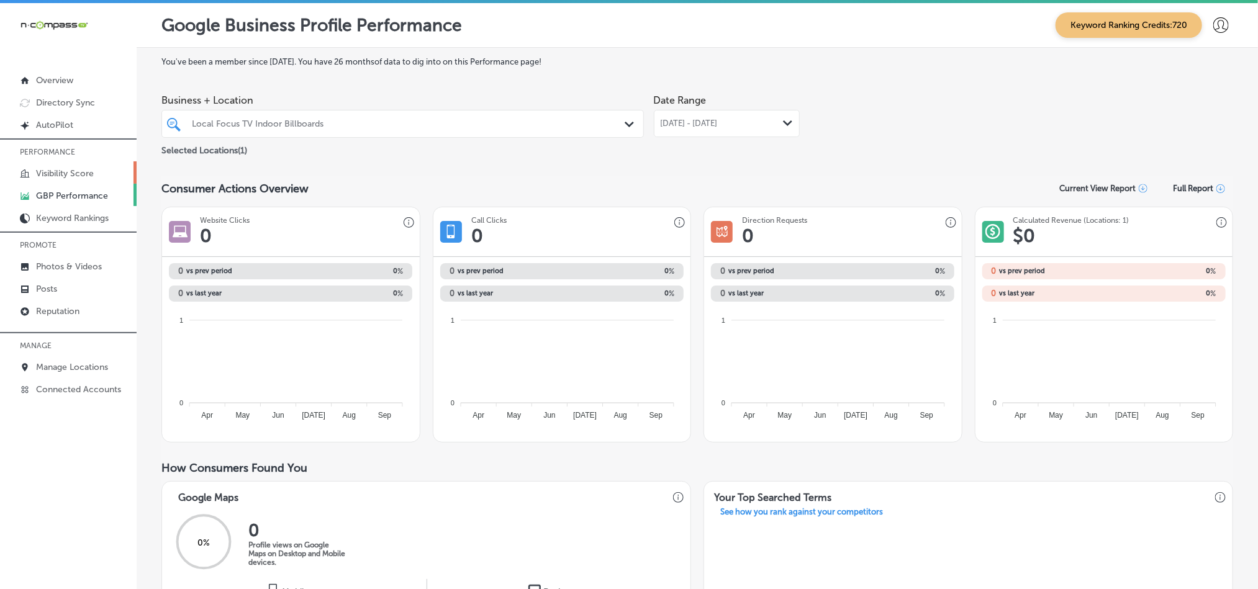
click at [55, 173] on p "Visibility Score" at bounding box center [65, 173] width 58 height 11
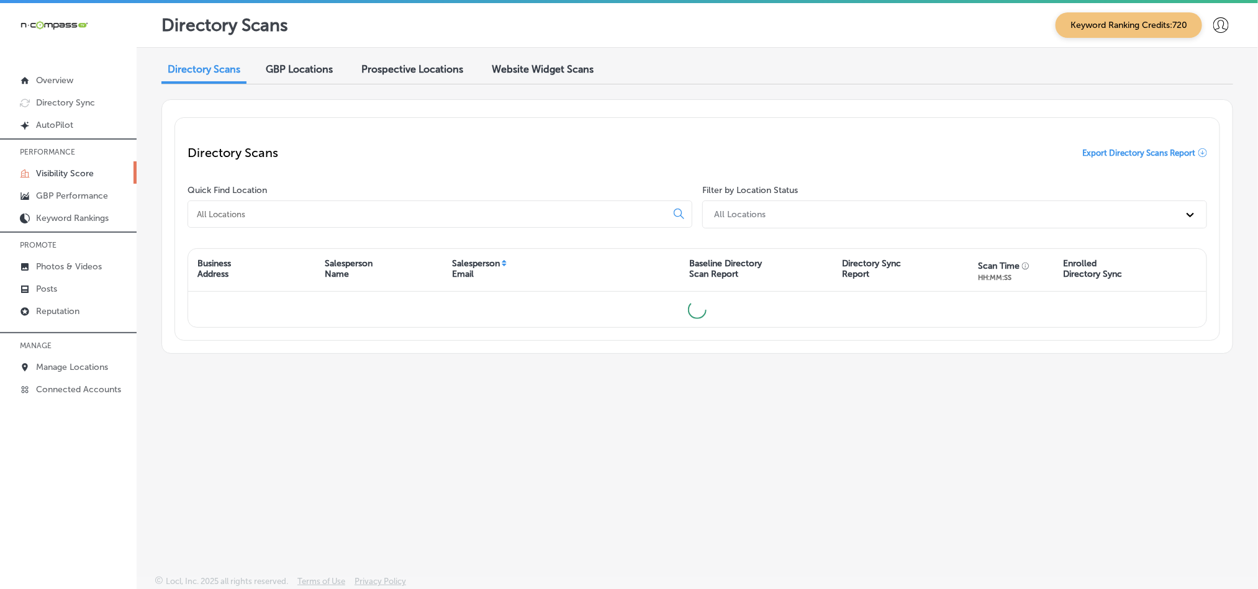
click at [396, 211] on input at bounding box center [430, 214] width 468 height 11
click at [396, 211] on input "local focus" at bounding box center [430, 214] width 468 height 11
type input "l"
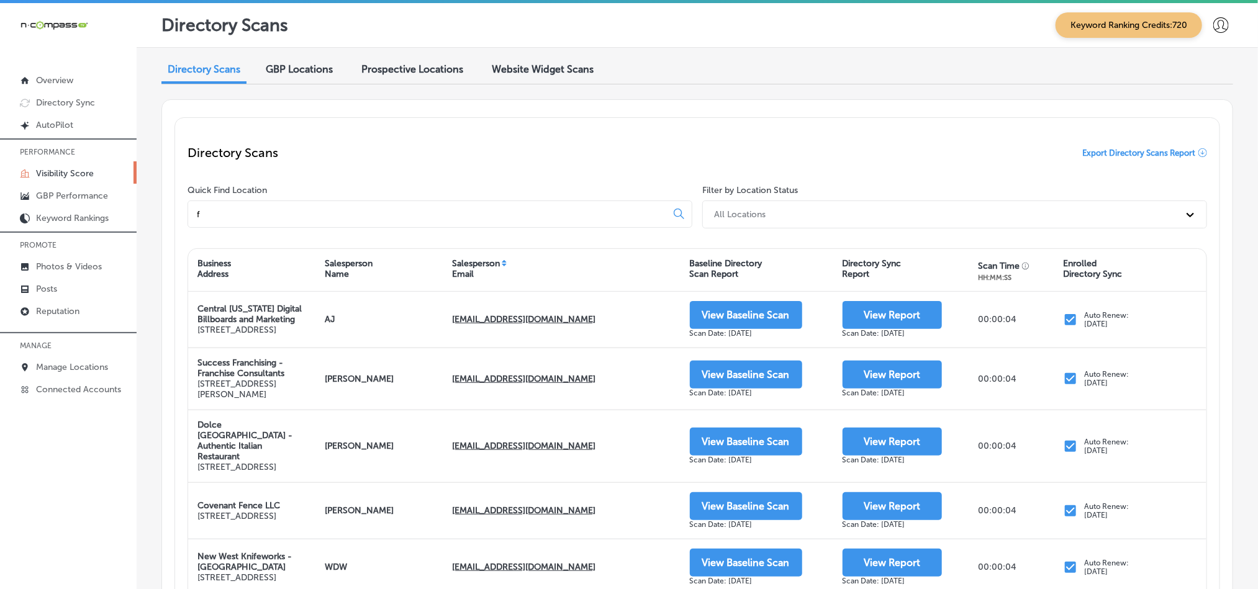
type input "f"
